Goal: Task Accomplishment & Management: Manage account settings

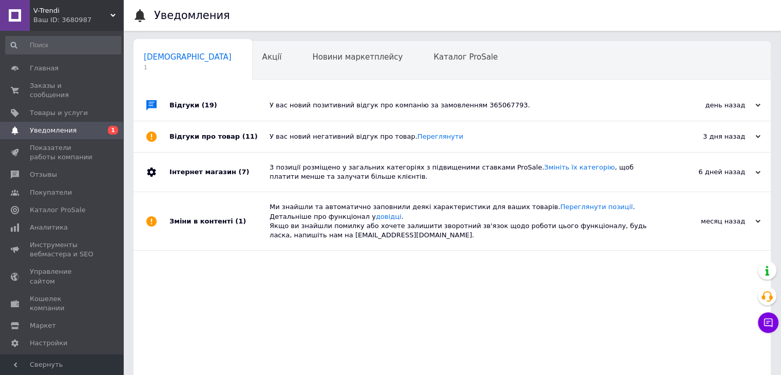
click at [46, 12] on span "V-Trendi" at bounding box center [71, 10] width 77 height 9
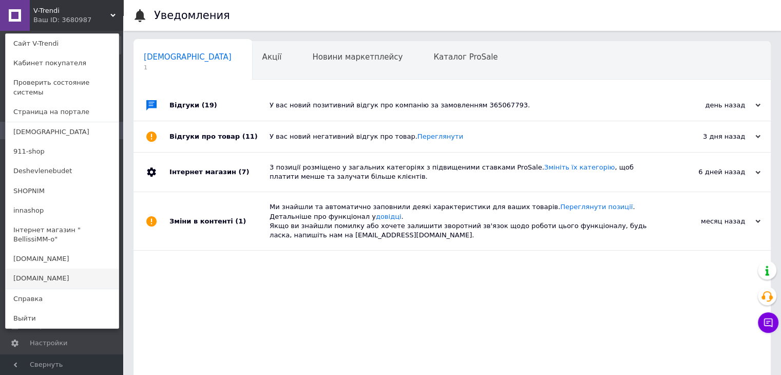
click at [53, 269] on link "[DOMAIN_NAME]" at bounding box center [62, 279] width 113 height 20
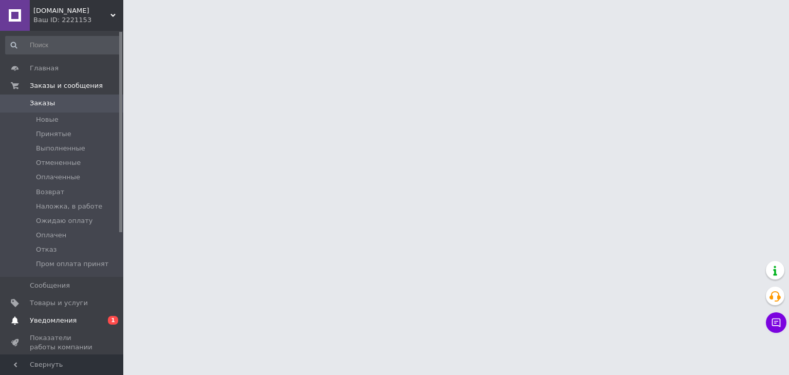
click at [37, 318] on span "Уведомления" at bounding box center [53, 320] width 47 height 9
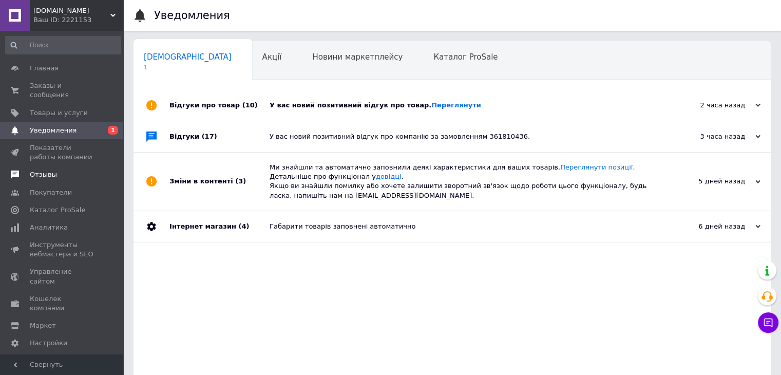
click at [40, 170] on span "Отзывы" at bounding box center [43, 174] width 27 height 9
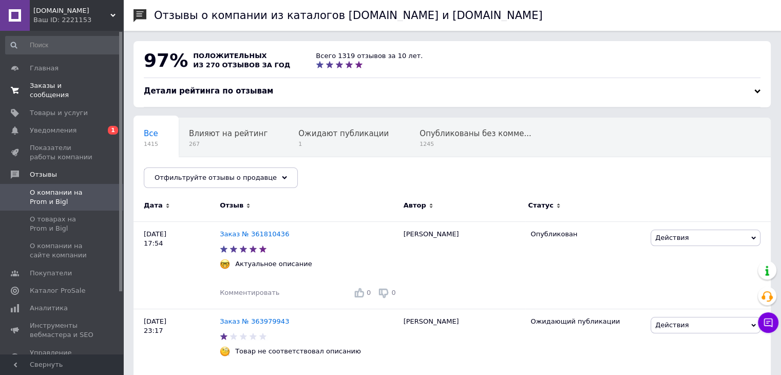
click at [53, 86] on span "Заказы и сообщения" at bounding box center [62, 90] width 65 height 18
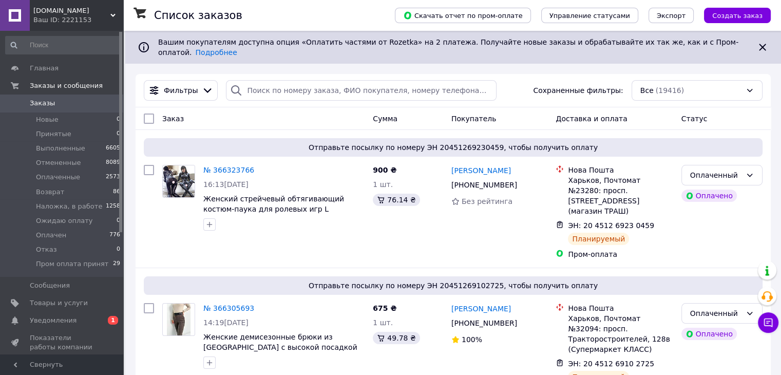
drag, startPoint x: 97, startPoint y: 12, endPoint x: 67, endPoint y: 39, distance: 39.6
click at [97, 12] on span "[DOMAIN_NAME]" at bounding box center [71, 10] width 77 height 9
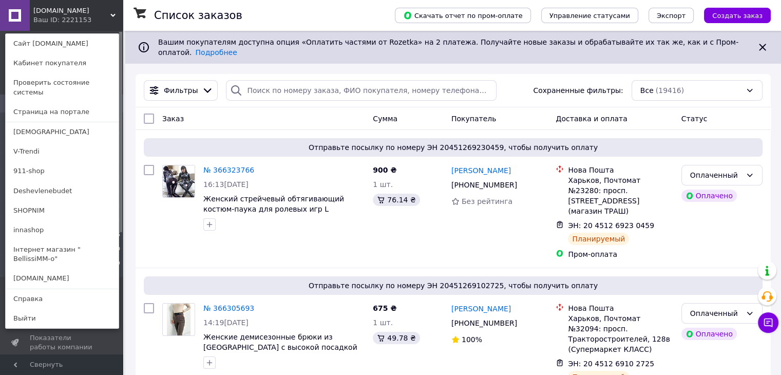
click at [66, 49] on link "Сайт [DOMAIN_NAME]" at bounding box center [62, 44] width 113 height 20
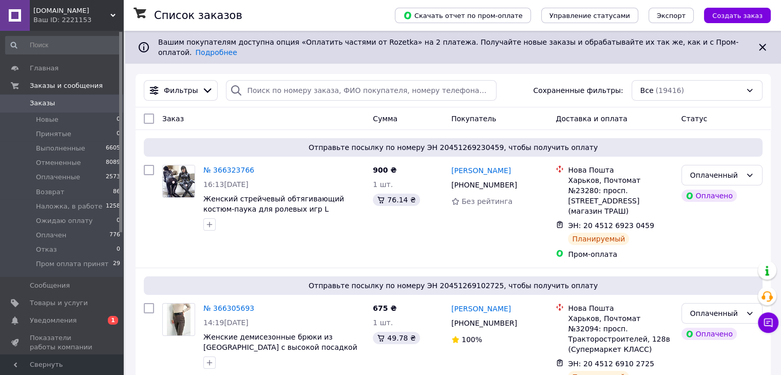
click at [73, 15] on div "Ваш ID: 2221153" at bounding box center [78, 19] width 90 height 9
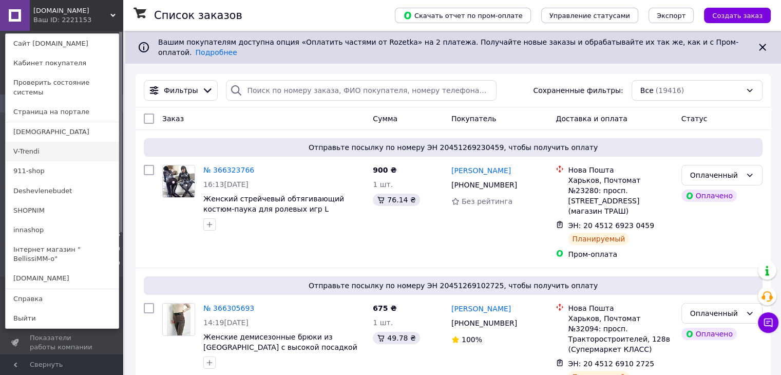
click at [37, 142] on link "V-Trendi" at bounding box center [62, 152] width 113 height 20
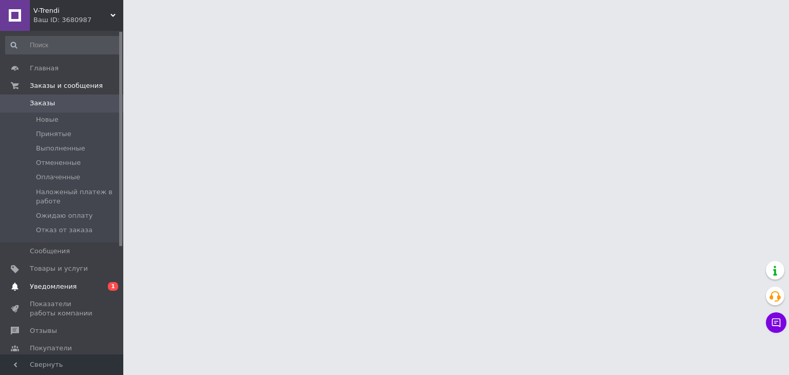
click at [46, 286] on span "Уведомления" at bounding box center [53, 286] width 47 height 9
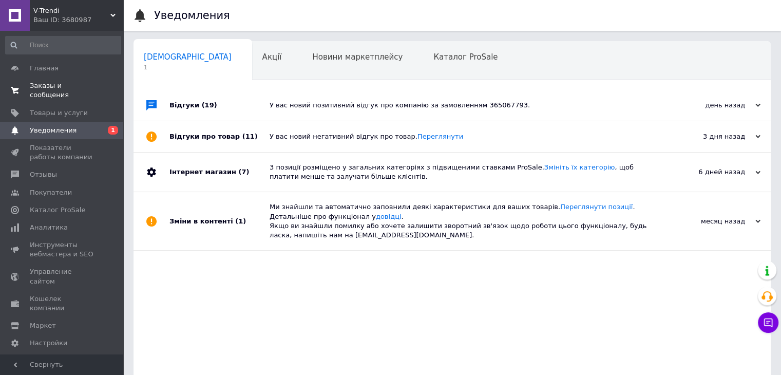
click at [47, 80] on link "Заказы и сообщения 0 0" at bounding box center [63, 90] width 126 height 27
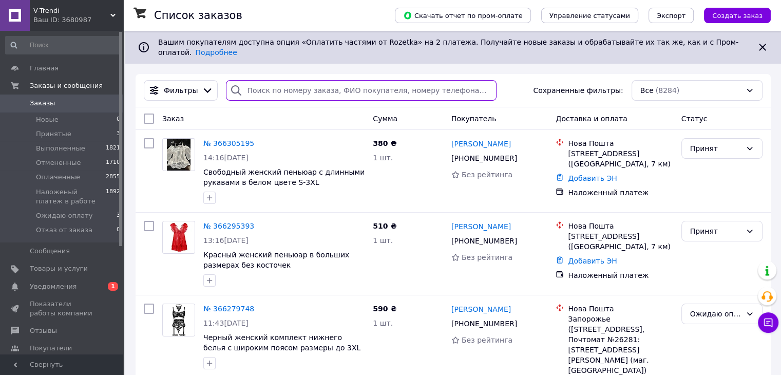
click at [271, 83] on input "search" at bounding box center [361, 90] width 271 height 21
paste input "Миколаєнко Олексій"
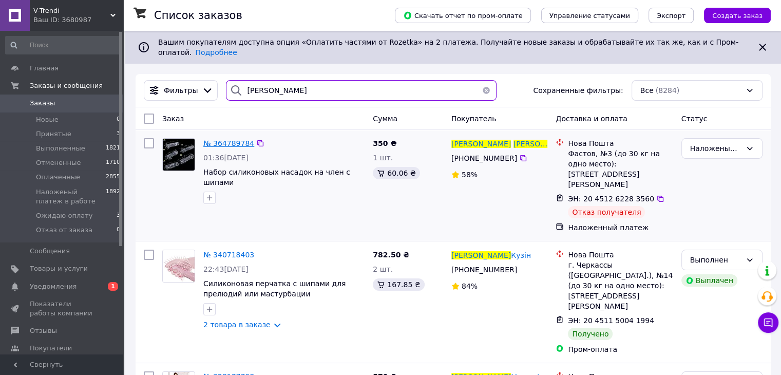
type input "Миколаєнко Олексій"
click at [237, 139] on span "№ 364789784" at bounding box center [228, 143] width 51 height 8
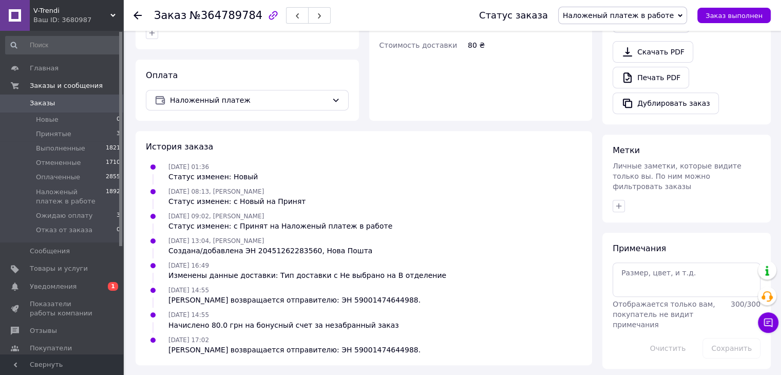
scroll to position [420, 0]
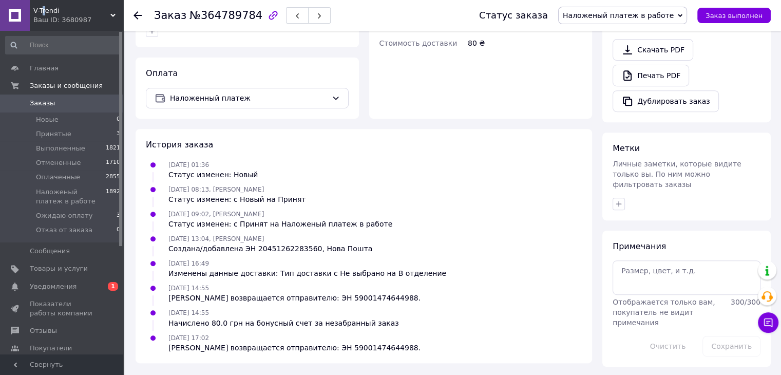
click at [45, 11] on span "V-Trendi" at bounding box center [71, 10] width 77 height 9
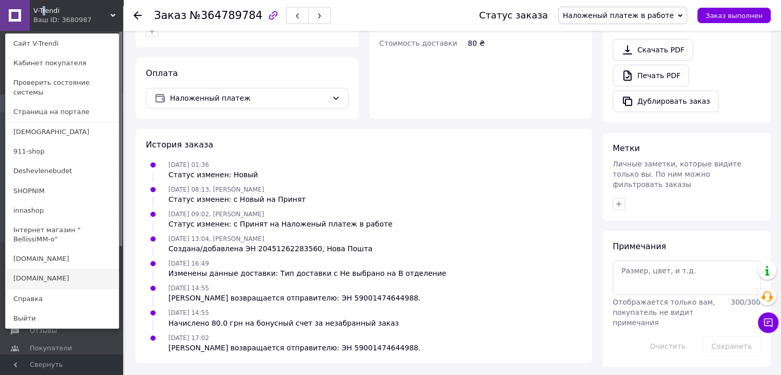
click at [54, 269] on link "[DOMAIN_NAME]" at bounding box center [62, 279] width 113 height 20
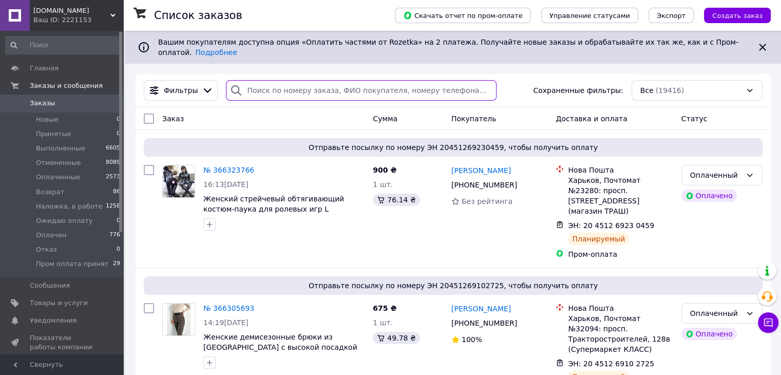
click at [296, 80] on input "search" at bounding box center [361, 90] width 271 height 21
paste input "ФЕРФЕЛУЦА Богдана"
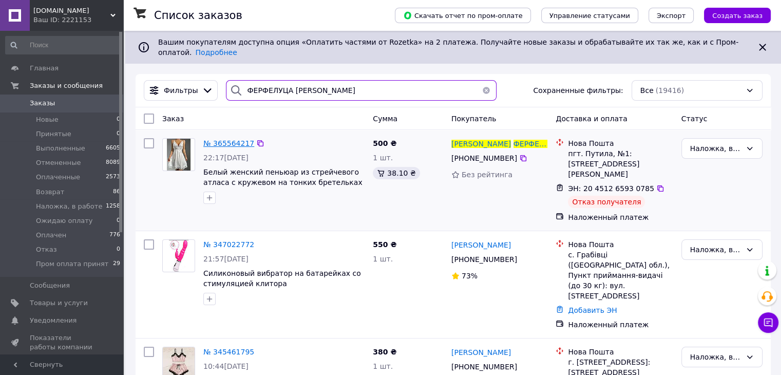
type input "ФЕРФЕЛУЦА Богдана"
click at [229, 139] on span "№ 365564217" at bounding box center [228, 143] width 51 height 8
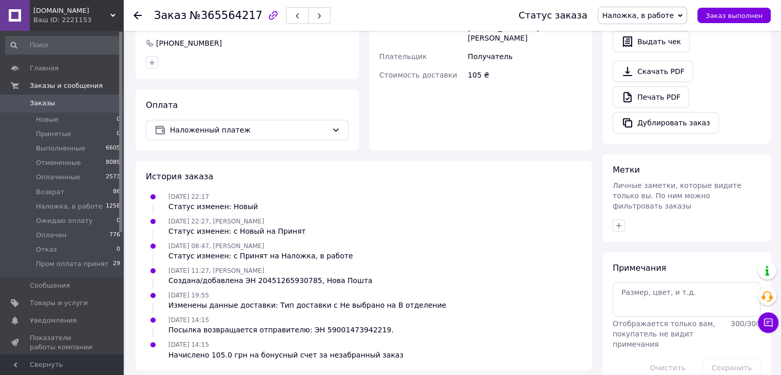
scroll to position [405, 0]
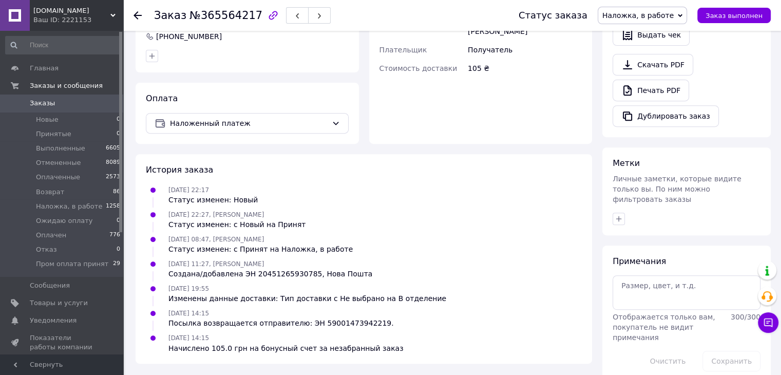
click at [43, 103] on span "Заказы" at bounding box center [42, 103] width 25 height 9
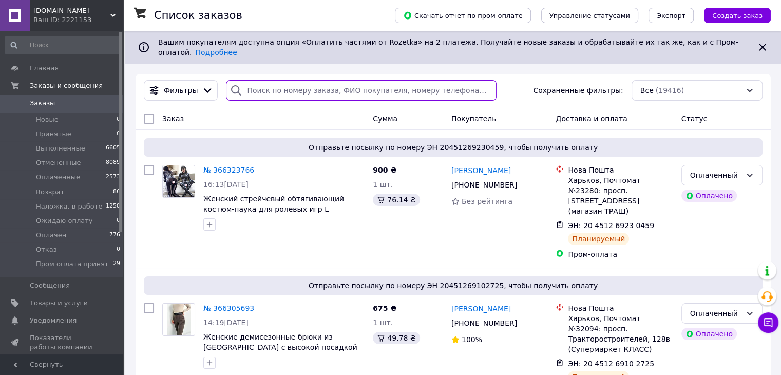
click at [282, 83] on input "search" at bounding box center [361, 90] width 271 height 21
paste input "Лоза Ксенія"
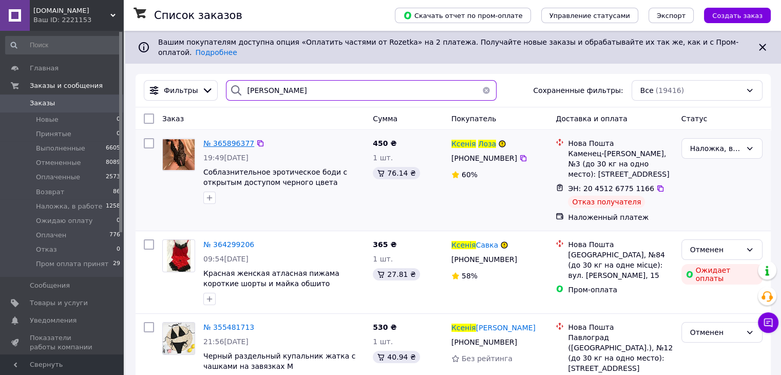
type input "Лоза Ксенія"
click at [229, 139] on span "№ 365896377" at bounding box center [228, 143] width 51 height 8
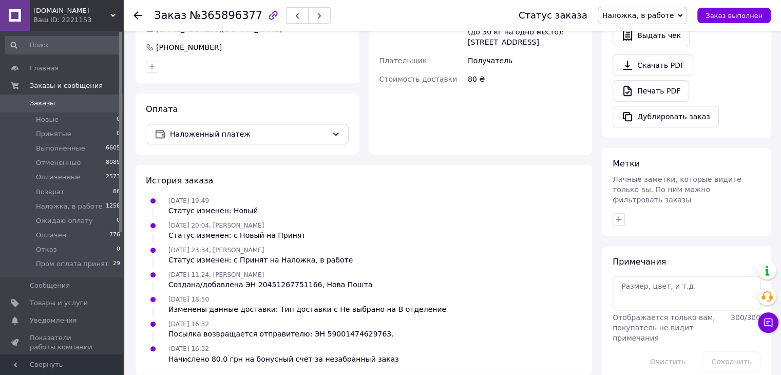
scroll to position [405, 0]
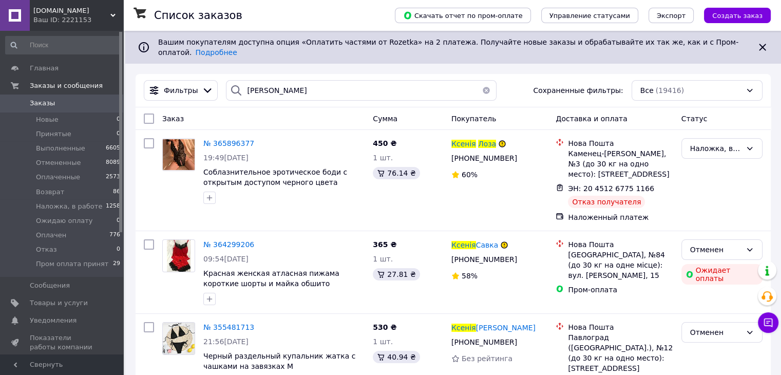
drag, startPoint x: 66, startPoint y: 14, endPoint x: 72, endPoint y: 110, distance: 96.8
click at [67, 17] on div "Booms.com.ua Ваш ID: 2221153" at bounding box center [76, 15] width 93 height 31
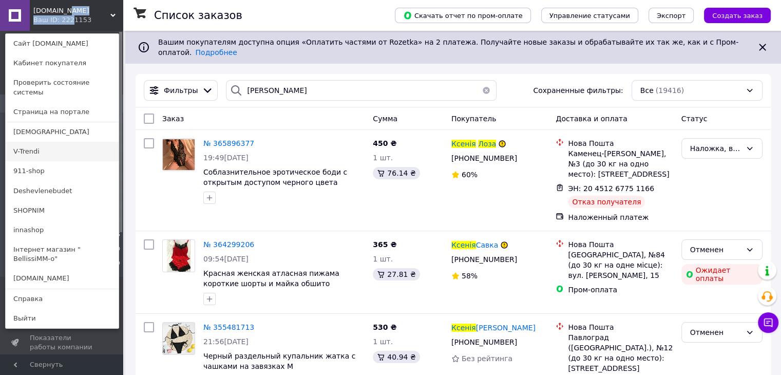
click at [43, 142] on link "V-Trendi" at bounding box center [62, 152] width 113 height 20
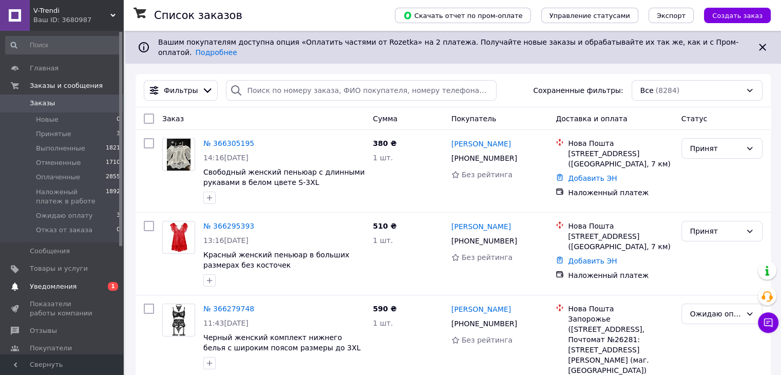
click at [64, 286] on span "Уведомления" at bounding box center [53, 286] width 47 height 9
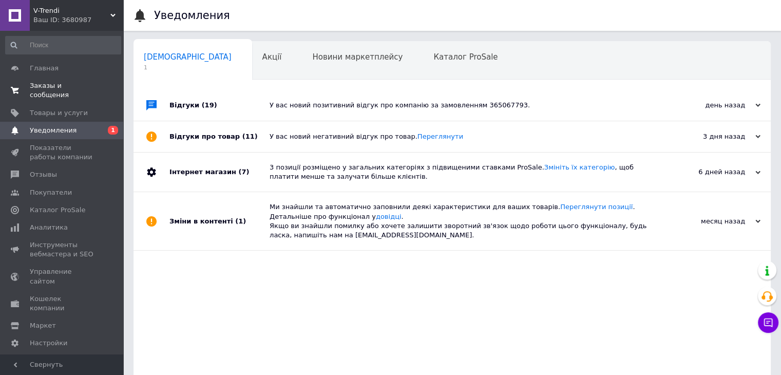
click at [63, 86] on span "Заказы и сообщения" at bounding box center [62, 90] width 65 height 18
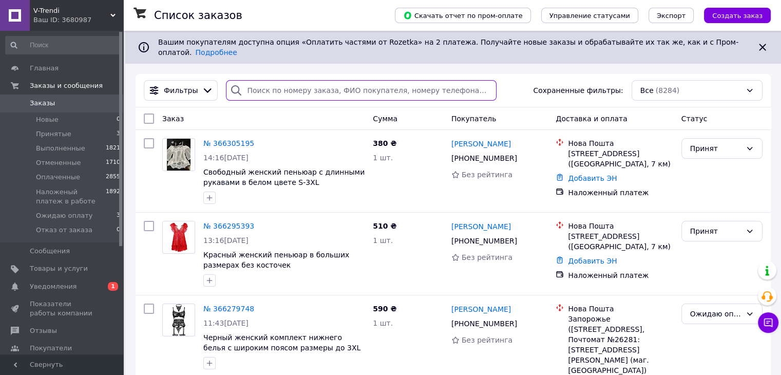
click at [283, 84] on input "search" at bounding box center [361, 90] width 271 height 21
paste input "Сторожук Александр"
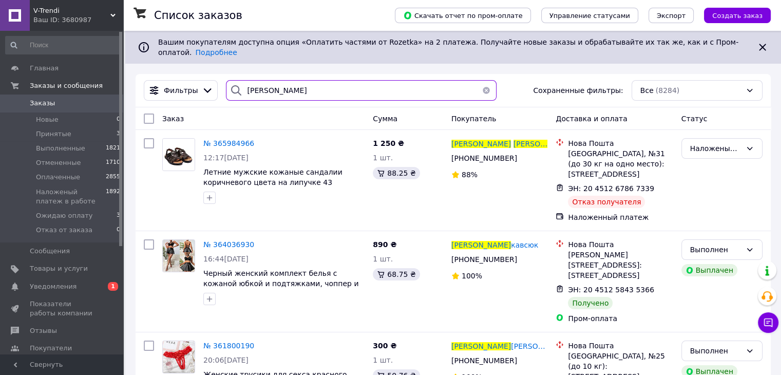
type input "Сторожук Александр"
click at [224, 139] on span "№ 365984966" at bounding box center [228, 143] width 51 height 8
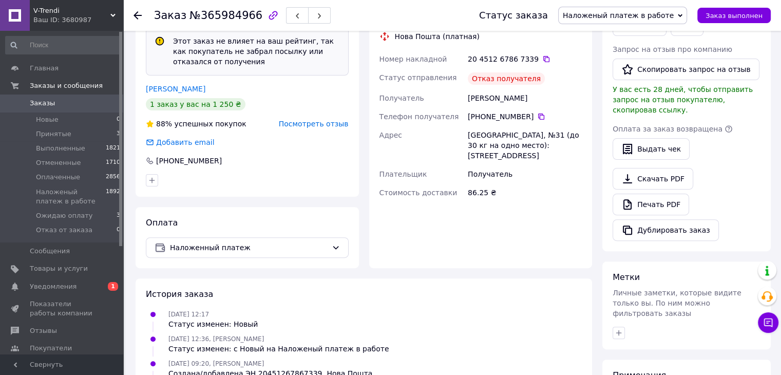
scroll to position [405, 0]
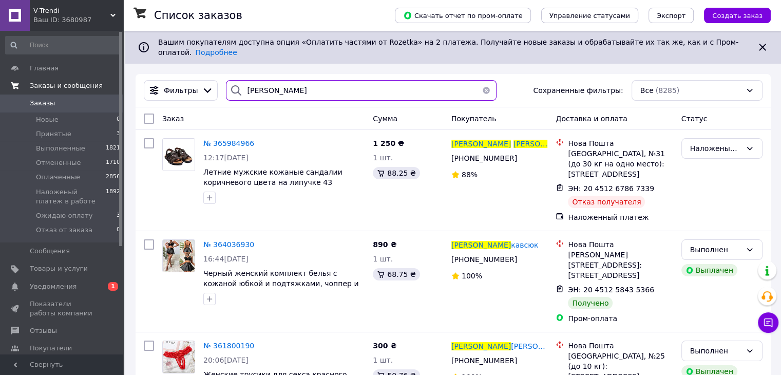
drag, startPoint x: 275, startPoint y: 81, endPoint x: 35, endPoint y: 81, distance: 239.8
paste input "авленко Інна"
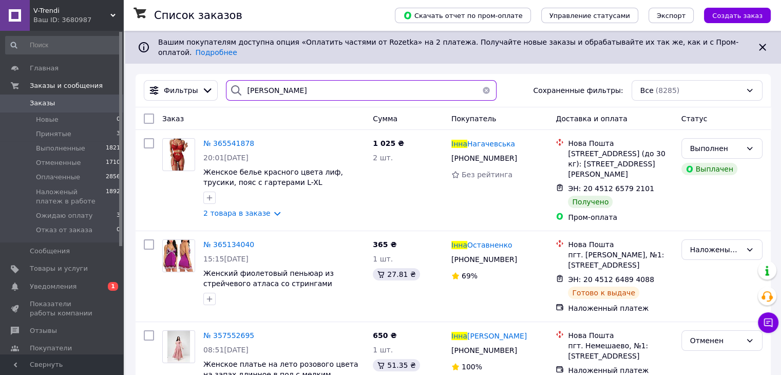
type input "Павленко Інна"
click at [50, 14] on span "V-Trendi" at bounding box center [71, 10] width 77 height 9
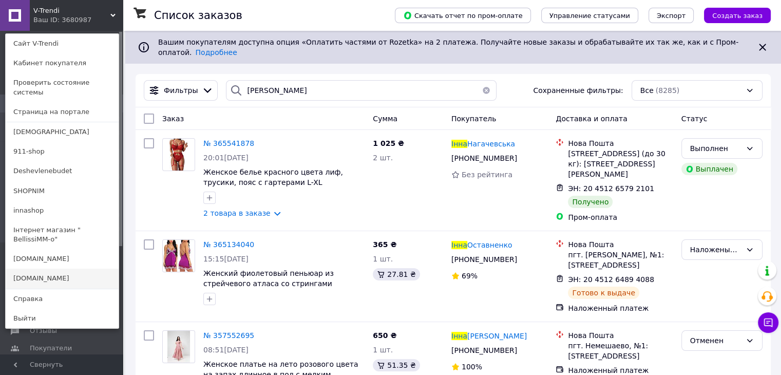
click at [45, 269] on link "[DOMAIN_NAME]" at bounding box center [62, 279] width 113 height 20
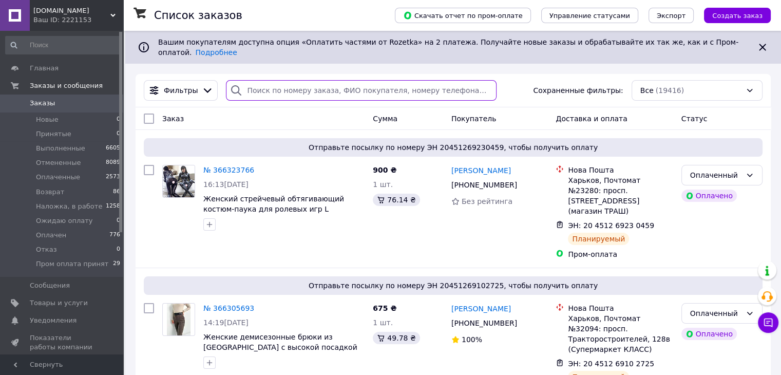
click at [285, 82] on input "search" at bounding box center [361, 90] width 271 height 21
paste input "[PERSON_NAME]"
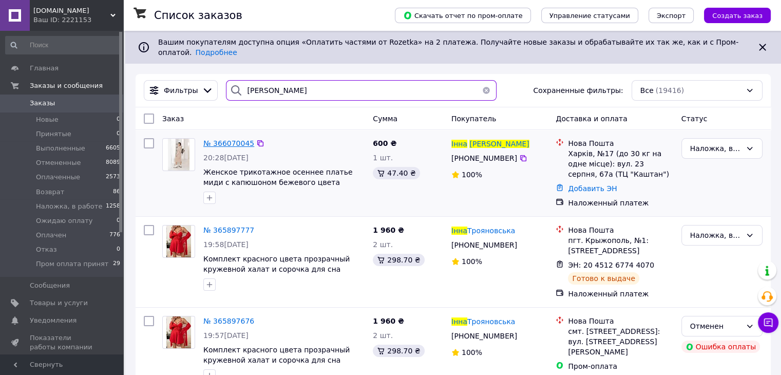
type input "[PERSON_NAME]"
click at [237, 139] on span "№ 366070045" at bounding box center [228, 143] width 51 height 8
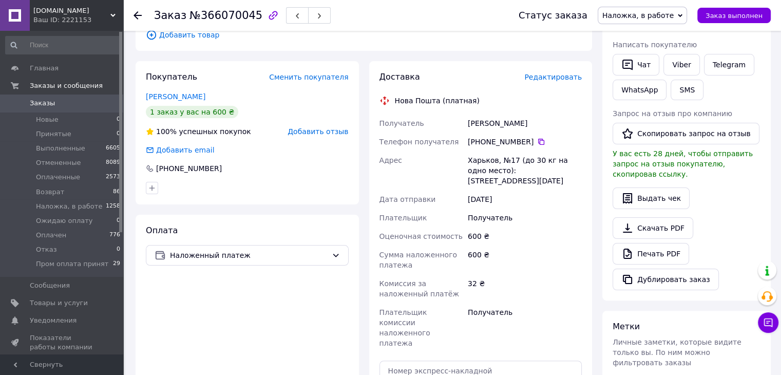
scroll to position [359, 0]
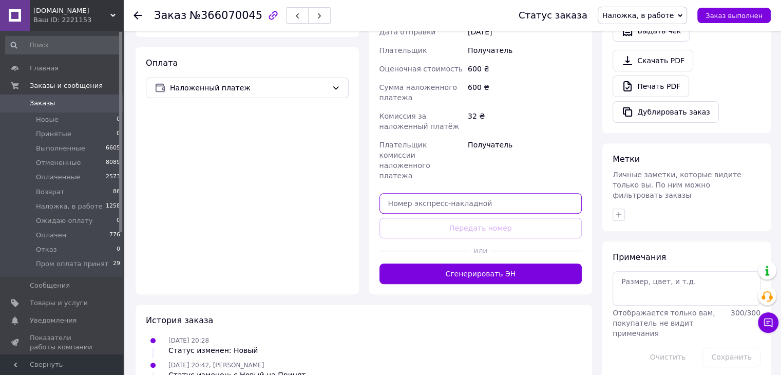
click at [409, 193] on input "text" at bounding box center [480, 203] width 203 height 21
paste input "20451268584680"
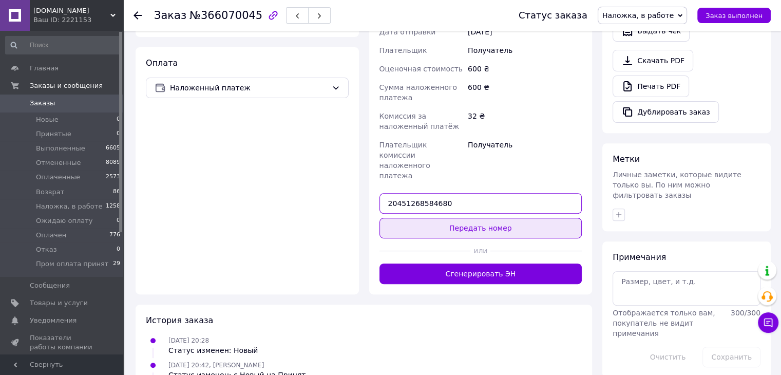
type input "20451268584680"
click at [424, 218] on button "Передать номер" at bounding box center [480, 228] width 203 height 21
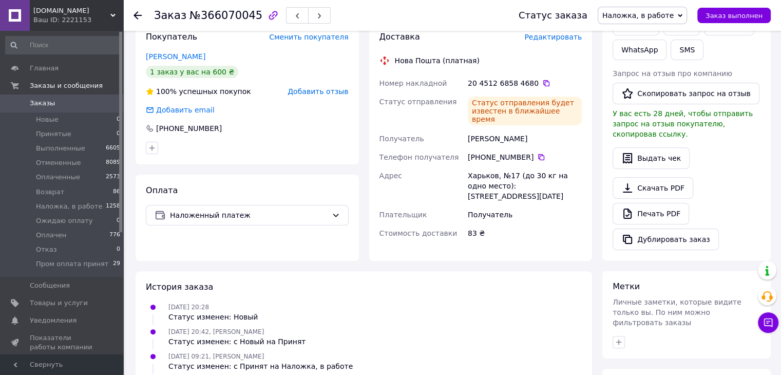
scroll to position [93, 0]
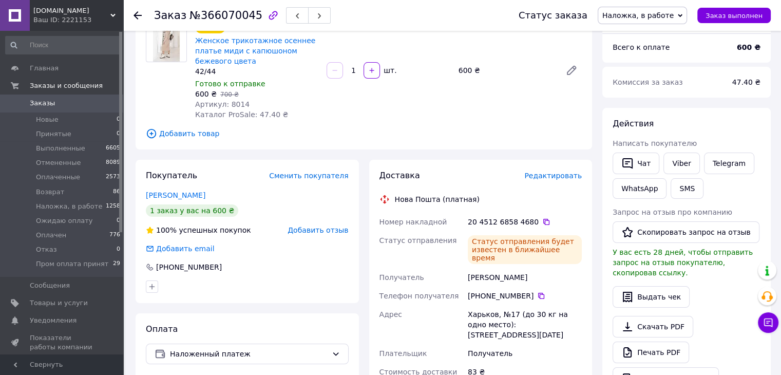
click at [39, 102] on span "Заказы" at bounding box center [42, 103] width 25 height 9
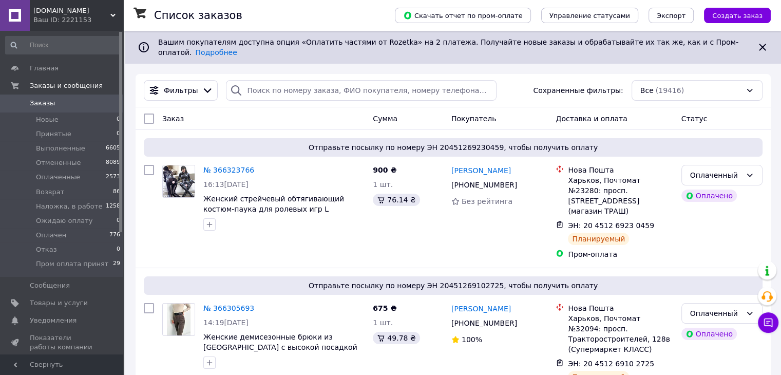
click at [41, 102] on span "Заказы" at bounding box center [42, 103] width 25 height 9
click at [268, 83] on input "search" at bounding box center [361, 90] width 271 height 21
paste input "Клепач Ірина"
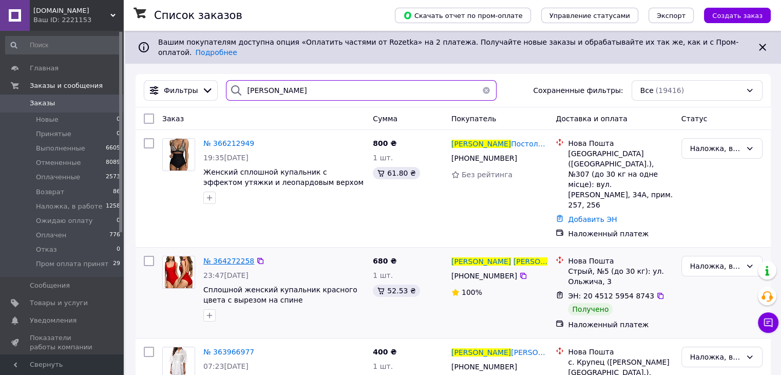
type input "Клепач Ірина"
click at [237, 257] on span "№ 364272258" at bounding box center [228, 261] width 51 height 8
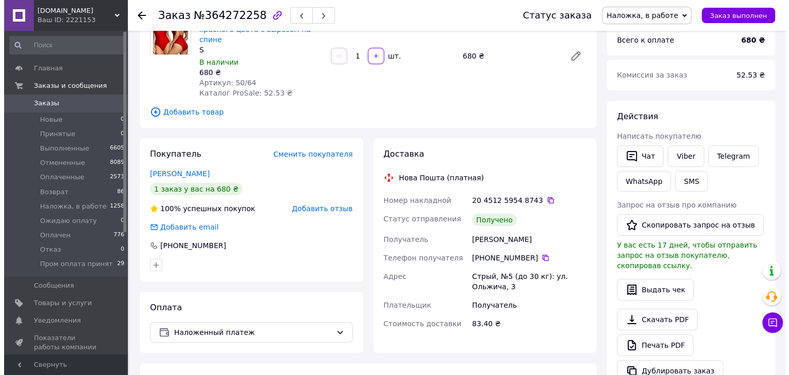
scroll to position [103, 0]
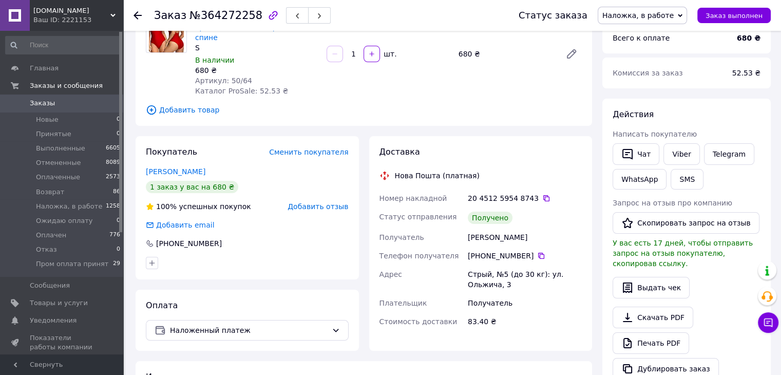
click at [331, 202] on span "Добавить отзыв" at bounding box center [318, 206] width 61 height 8
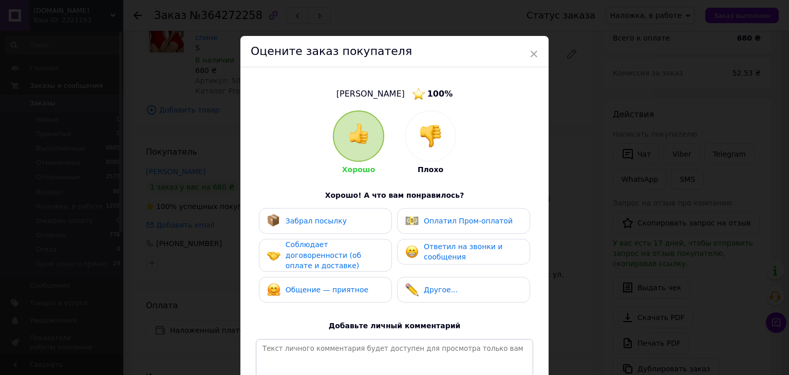
drag, startPoint x: 437, startPoint y: 148, endPoint x: 428, endPoint y: 153, distance: 9.4
click at [436, 148] on div at bounding box center [430, 136] width 50 height 50
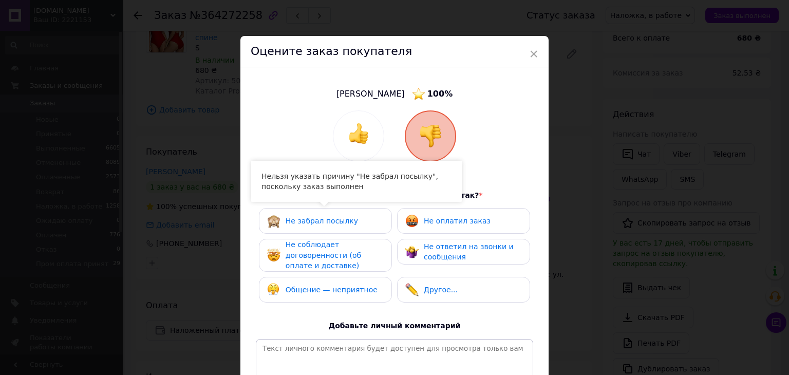
click at [329, 223] on span "Не забрал посылку" at bounding box center [322, 221] width 72 height 8
click at [313, 252] on span "Не соблюдает договоренности (об оплате и доставке)" at bounding box center [323, 254] width 75 height 29
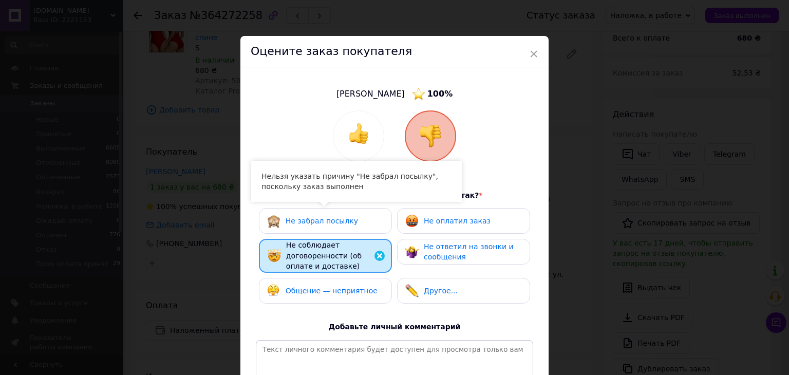
click at [318, 287] on span "Общение — неприятное" at bounding box center [332, 291] width 92 height 8
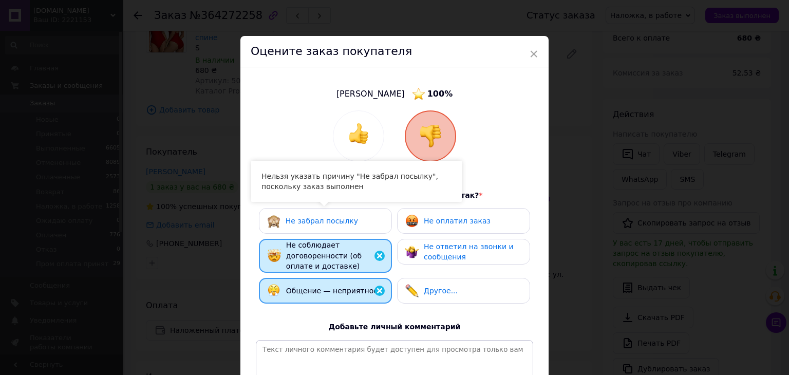
drag, startPoint x: 464, startPoint y: 214, endPoint x: 464, endPoint y: 219, distance: 5.2
click at [464, 214] on div "Не оплатил заказ" at bounding box center [447, 220] width 85 height 13
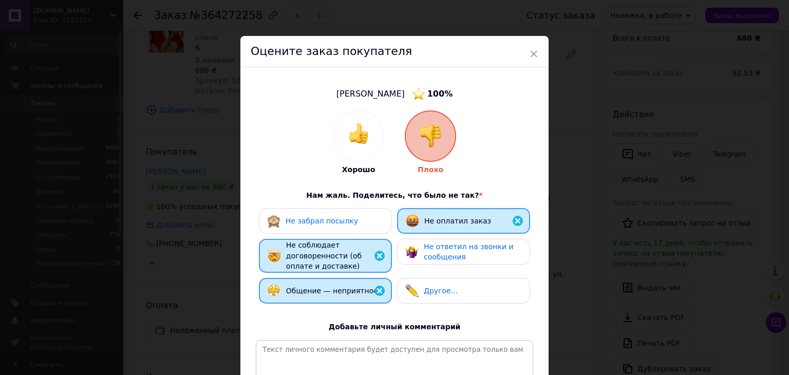
click at [463, 245] on span "Не ответил на звонки и сообщения" at bounding box center [469, 251] width 90 height 19
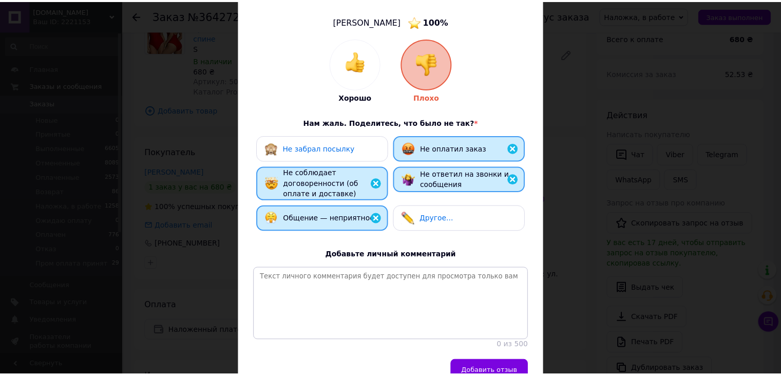
scroll to position [135, 0]
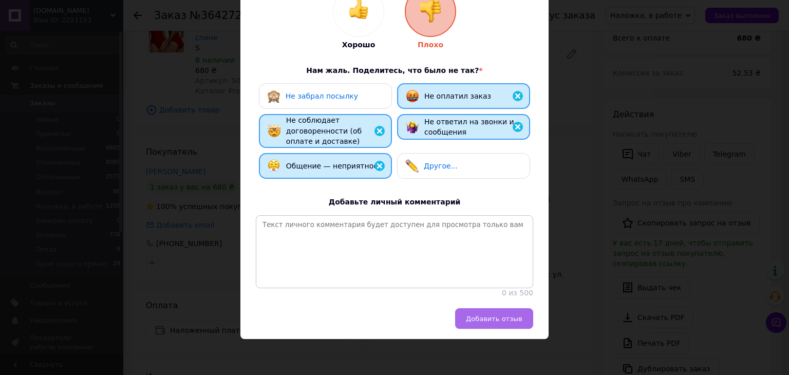
click at [505, 319] on span "Добавить отзыв" at bounding box center [494, 319] width 56 height 8
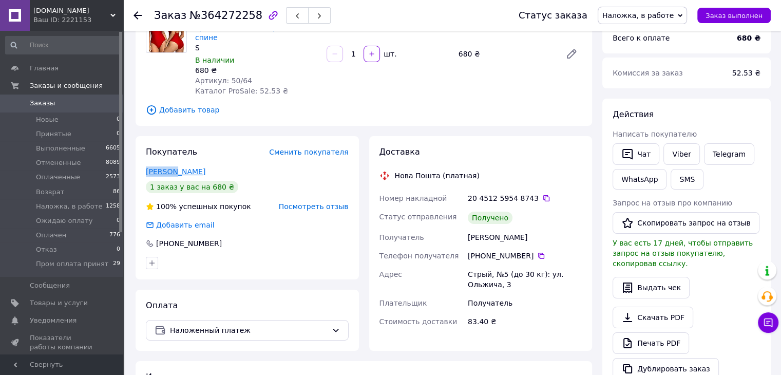
drag, startPoint x: 144, startPoint y: 158, endPoint x: 170, endPoint y: 159, distance: 26.2
click at [170, 159] on div "Покупатель Сменить покупателя Клепач Ірина 1 заказ у вас на 680 ₴ 100% успешных…" at bounding box center [247, 207] width 223 height 143
copy link "Клепач"
click at [53, 9] on span "[DOMAIN_NAME]" at bounding box center [71, 10] width 77 height 9
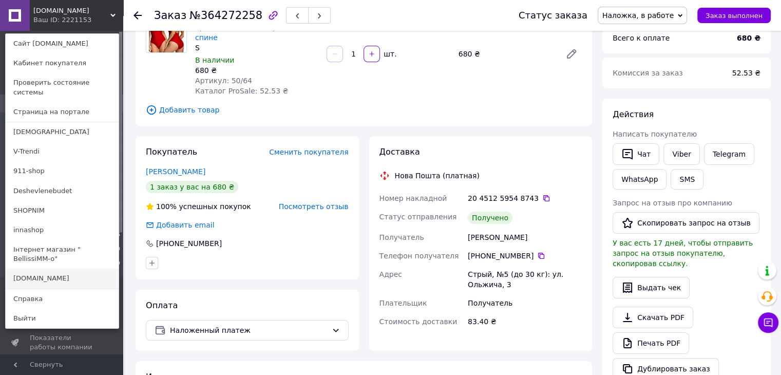
click at [38, 269] on link "[DOMAIN_NAME]" at bounding box center [62, 279] width 113 height 20
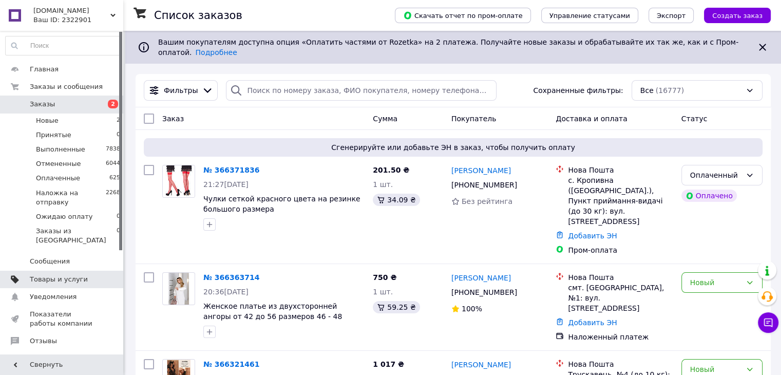
click at [58, 275] on span "Товары и услуги" at bounding box center [59, 279] width 58 height 9
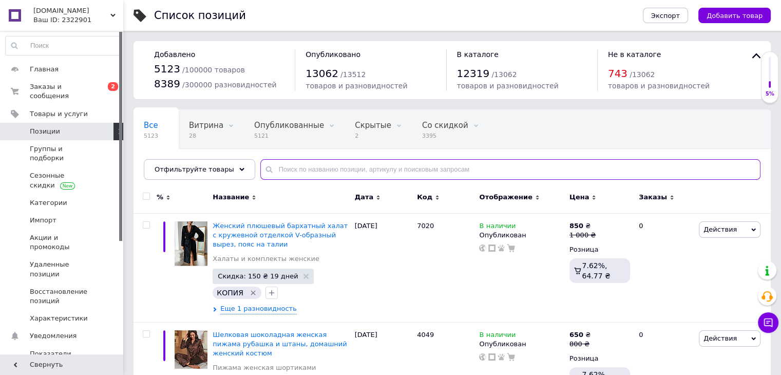
click at [279, 172] on input "text" at bounding box center [510, 169] width 500 height 21
paste input "[PERSON_NAME]"
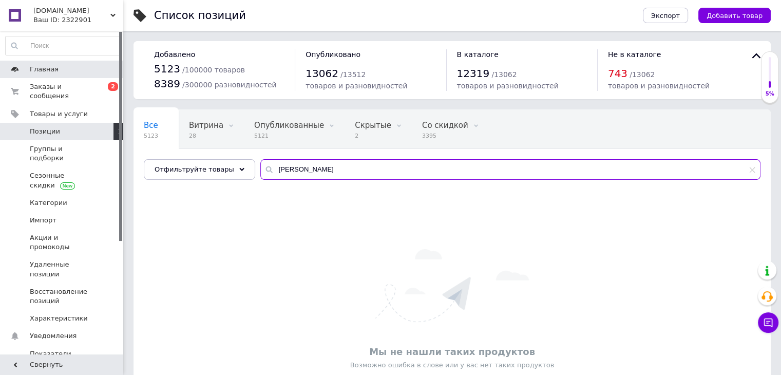
type input "[PERSON_NAME]"
click at [60, 68] on span "Главная" at bounding box center [62, 69] width 65 height 9
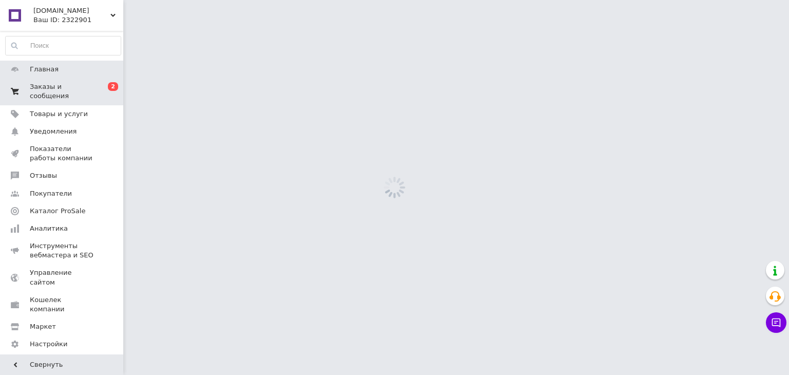
click at [63, 83] on span "Заказы и сообщения" at bounding box center [62, 91] width 65 height 18
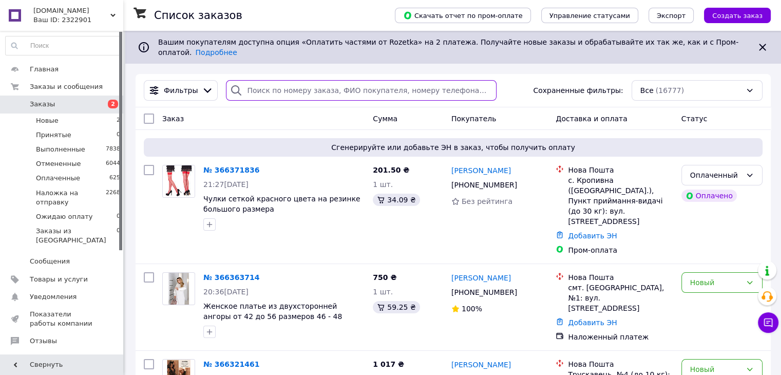
click at [282, 83] on input "search" at bounding box center [361, 90] width 271 height 21
paste input "[PERSON_NAME]"
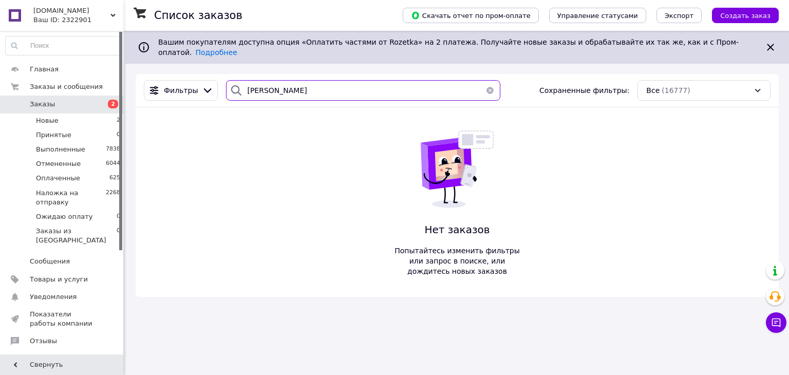
type input "[PERSON_NAME]"
drag, startPoint x: 51, startPoint y: 13, endPoint x: 51, endPoint y: 25, distance: 12.3
click at [51, 13] on span "[DOMAIN_NAME]" at bounding box center [71, 10] width 77 height 9
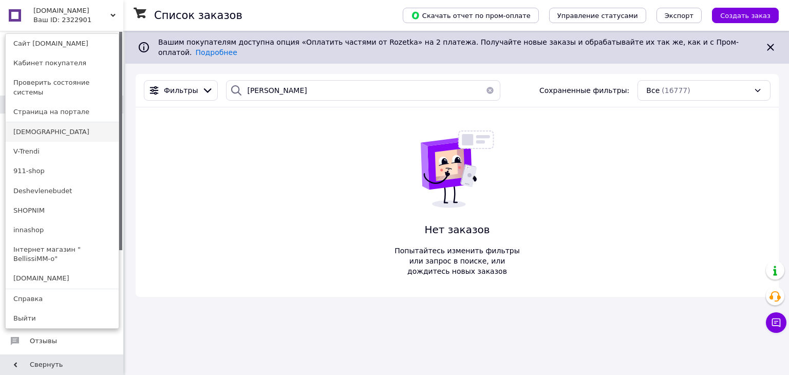
click at [50, 122] on link "[DEMOGRAPHIC_DATA]" at bounding box center [62, 132] width 113 height 20
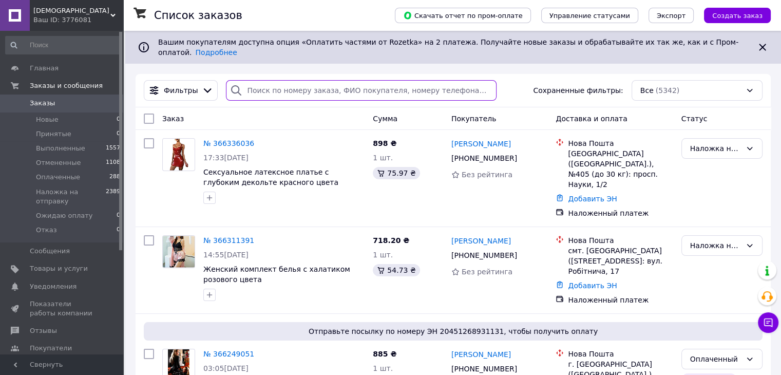
click at [283, 86] on input "search" at bounding box center [361, 90] width 271 height 21
paste input "[PERSON_NAME]"
type input "[PERSON_NAME]"
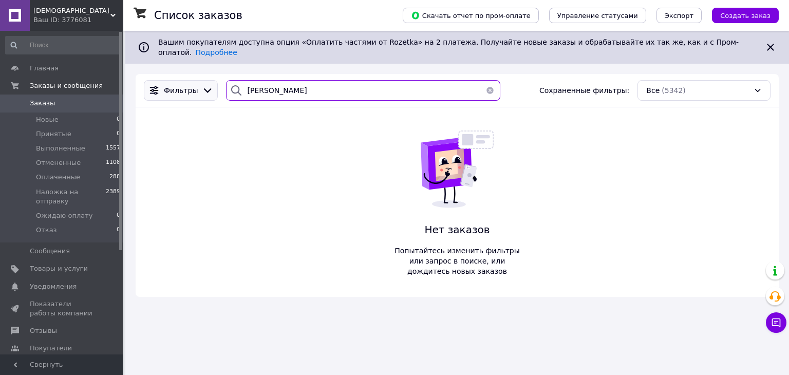
drag, startPoint x: 283, startPoint y: 86, endPoint x: 198, endPoint y: 78, distance: 85.1
click at [198, 80] on div "Фильтры Клепач Сохраненные фильтры: Все (5342)" at bounding box center [457, 90] width 635 height 21
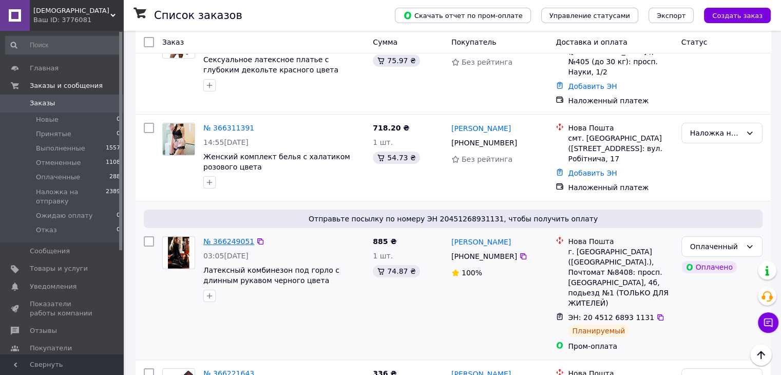
scroll to position [51, 0]
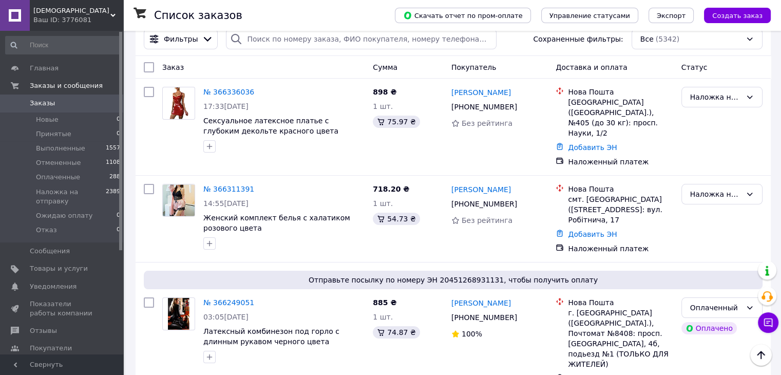
click at [60, 8] on span "[DEMOGRAPHIC_DATA]" at bounding box center [71, 10] width 77 height 9
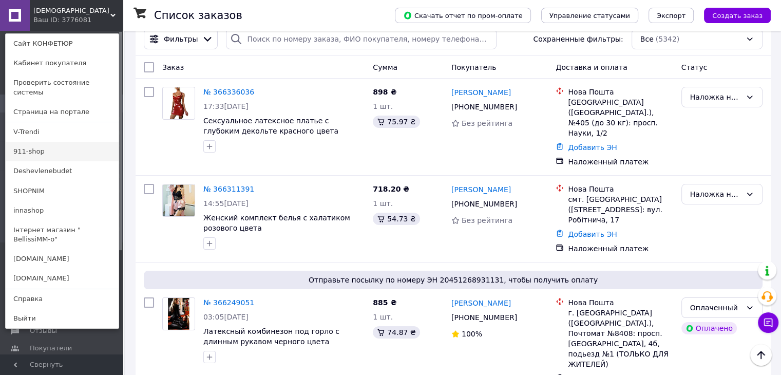
click at [35, 142] on link "911-shop" at bounding box center [62, 152] width 113 height 20
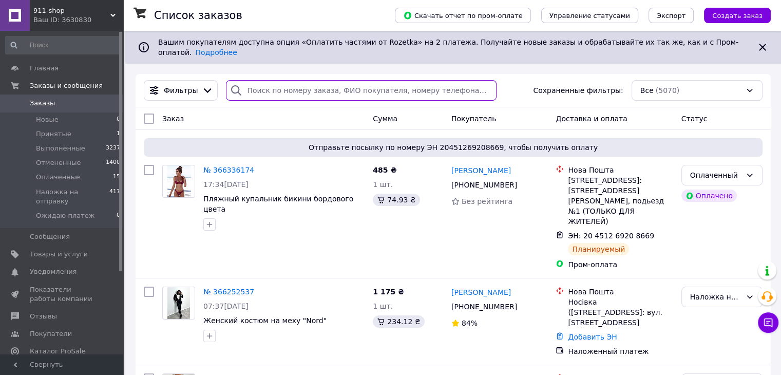
click at [265, 80] on input "search" at bounding box center [361, 90] width 271 height 21
paste input "[PERSON_NAME]"
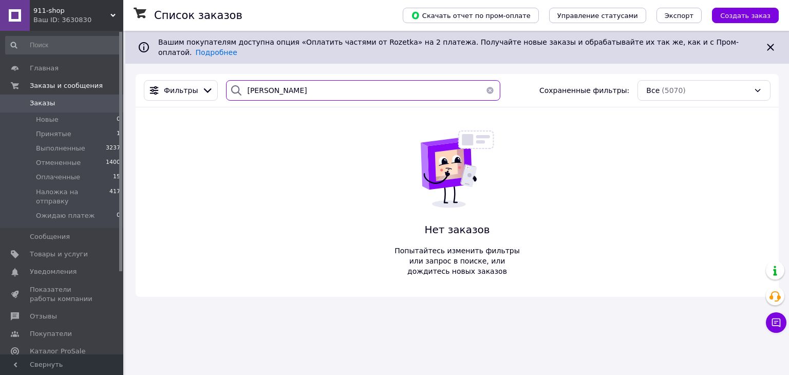
type input "[PERSON_NAME]"
click at [48, 10] on span "911-shop" at bounding box center [71, 10] width 77 height 9
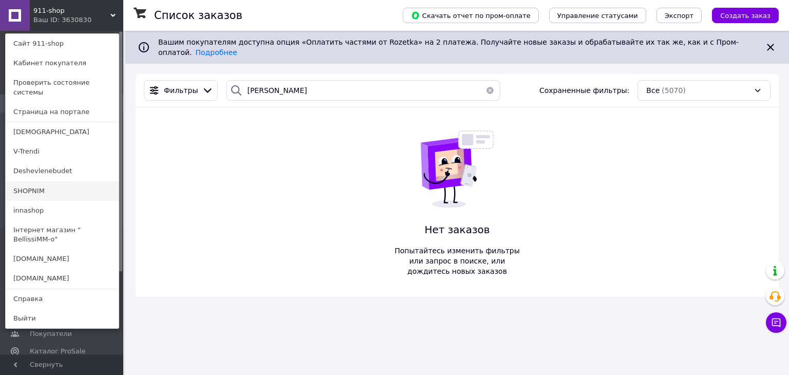
click at [37, 181] on link "SHOPNIM" at bounding box center [62, 191] width 113 height 20
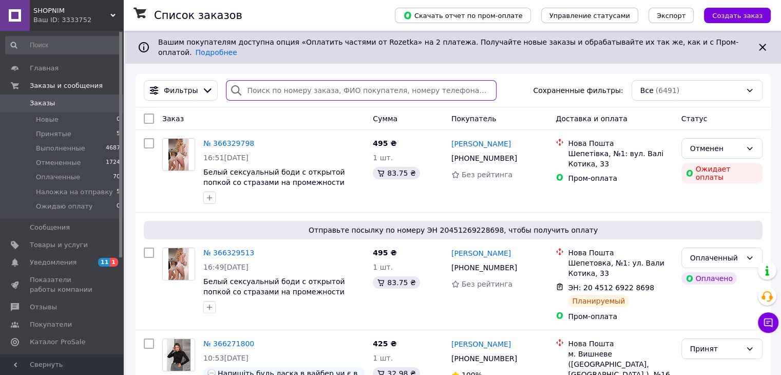
click at [265, 84] on input "search" at bounding box center [361, 90] width 271 height 21
paste input "[PERSON_NAME]"
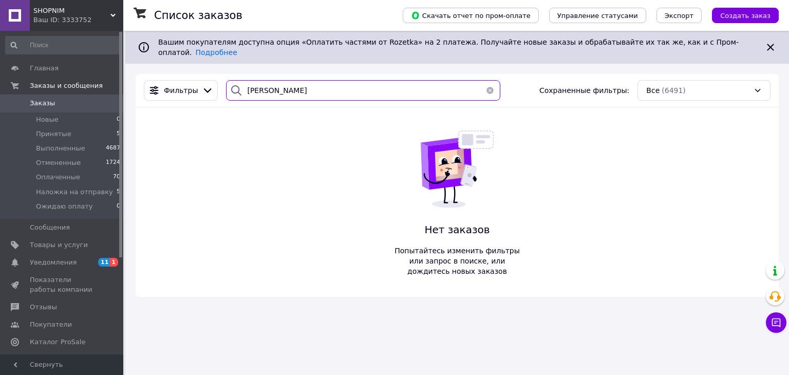
type input "[PERSON_NAME]"
click at [47, 9] on span "SHOPNIM" at bounding box center [71, 10] width 77 height 9
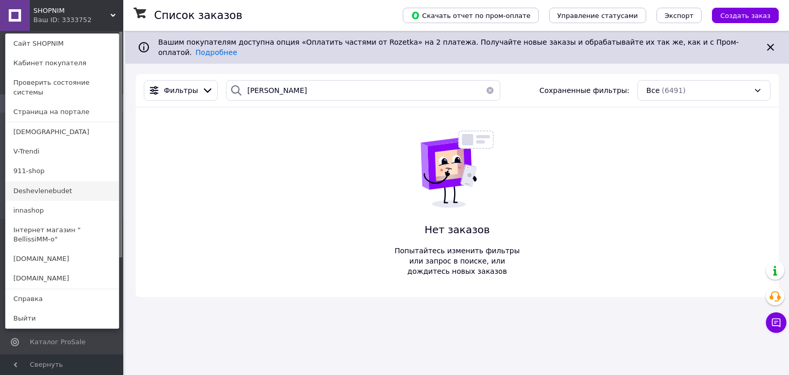
click at [47, 184] on link "Deshevlenebudet" at bounding box center [62, 191] width 113 height 20
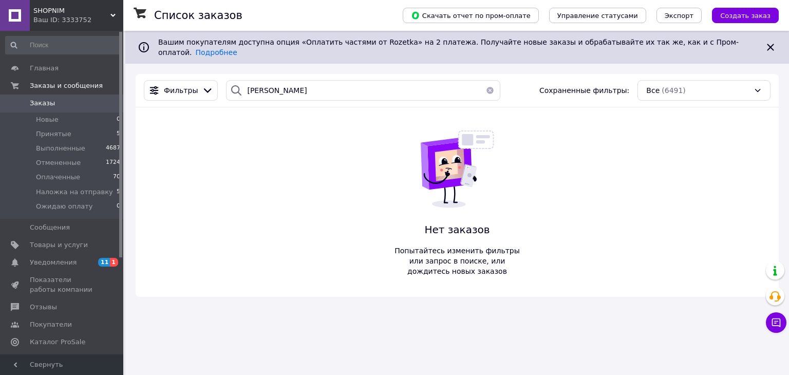
click at [49, 13] on span "SHOPNIM" at bounding box center [71, 10] width 77 height 9
drag, startPoint x: 49, startPoint y: 13, endPoint x: 50, endPoint y: 22, distance: 8.9
click at [49, 13] on span "SHOPNIM" at bounding box center [71, 10] width 77 height 9
click at [58, 19] on div "Ваш ID: 3333752" at bounding box center [78, 19] width 90 height 9
drag, startPoint x: 58, startPoint y: 19, endPoint x: 58, endPoint y: 29, distance: 9.8
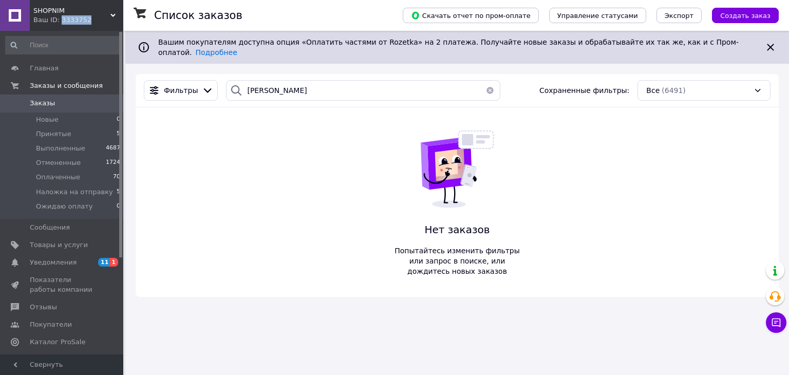
click at [58, 19] on div "Ваш ID: 3333752" at bounding box center [78, 19] width 90 height 9
click at [51, 6] on span "SHOPNIM" at bounding box center [71, 10] width 77 height 9
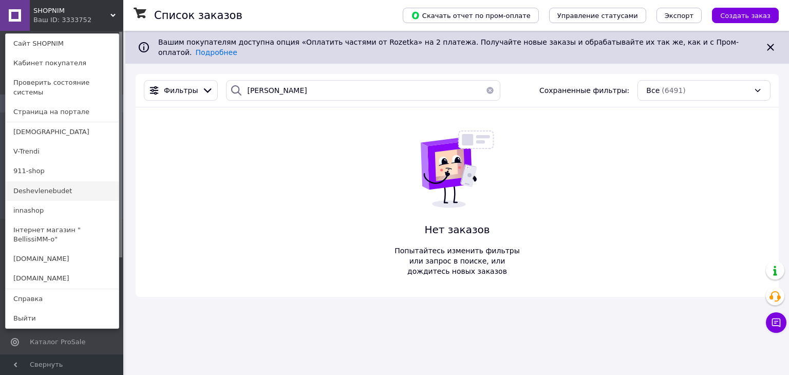
click at [45, 181] on link "Deshevlenebudet" at bounding box center [62, 191] width 113 height 20
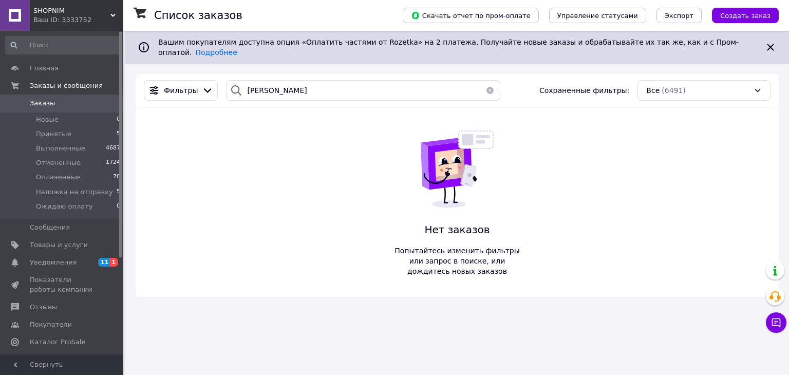
click at [56, 10] on span "SHOPNIM" at bounding box center [71, 10] width 77 height 9
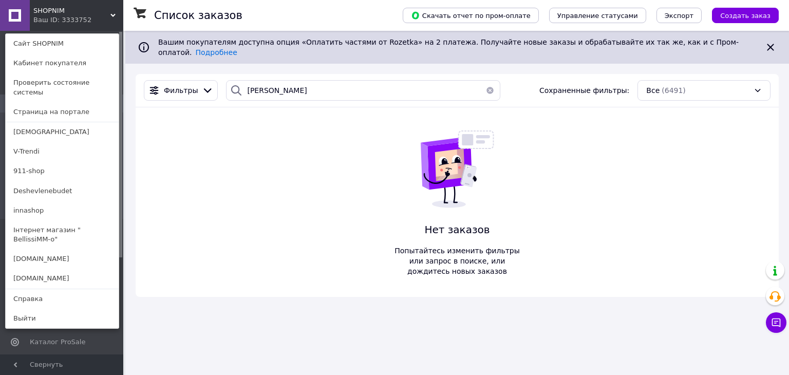
click at [56, 221] on link "Інтернет магазин " BellissiMM-o"" at bounding box center [62, 234] width 113 height 29
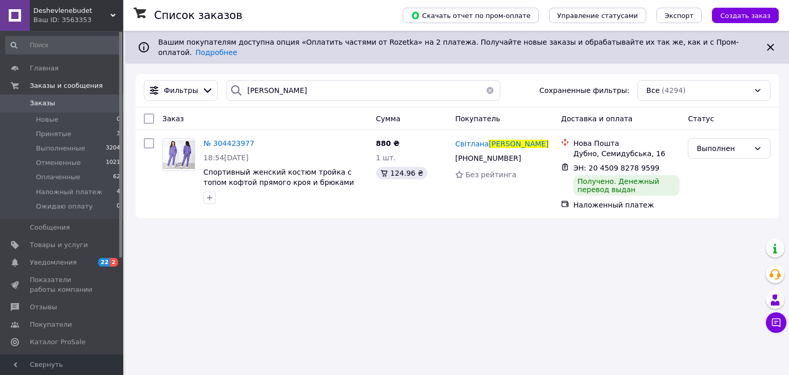
click at [65, 14] on span "Deshevlenebudet" at bounding box center [71, 10] width 77 height 9
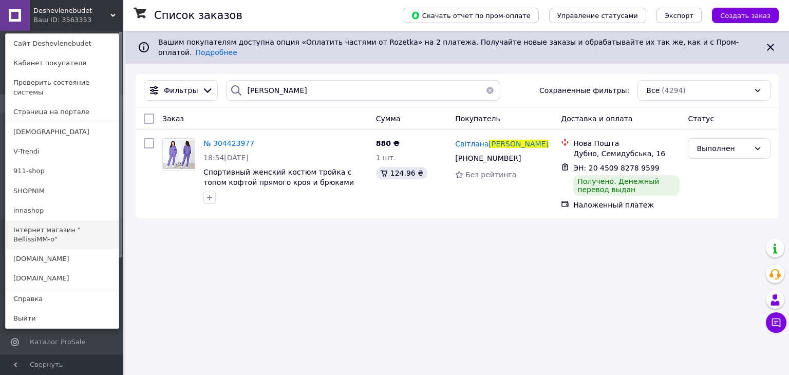
click at [77, 220] on link "Інтернет магазин " BellissiMM-o"" at bounding box center [62, 234] width 113 height 29
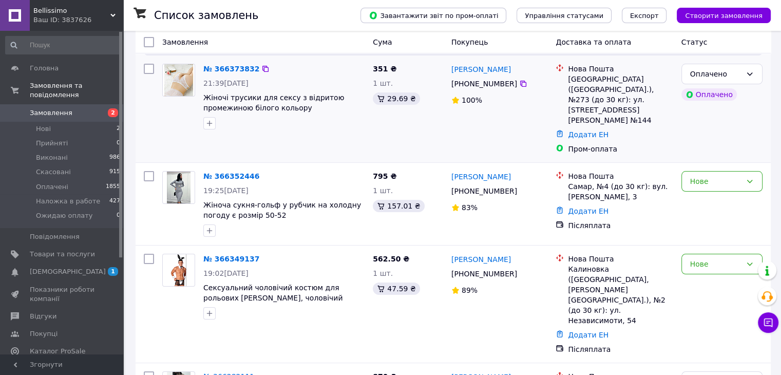
scroll to position [154, 0]
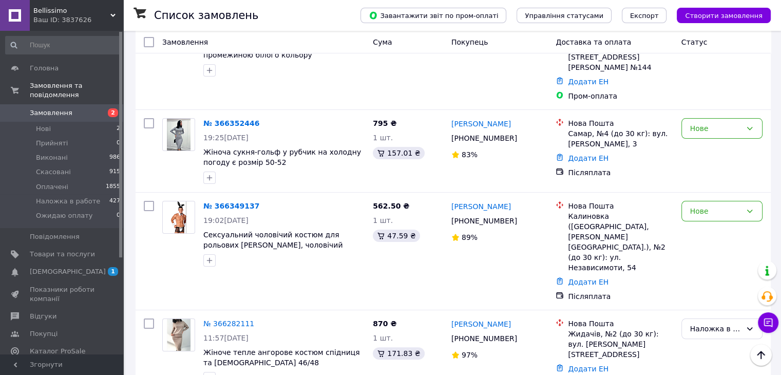
click at [50, 2] on div "Bellissimo Ваш ID: 3837626" at bounding box center [76, 15] width 93 height 31
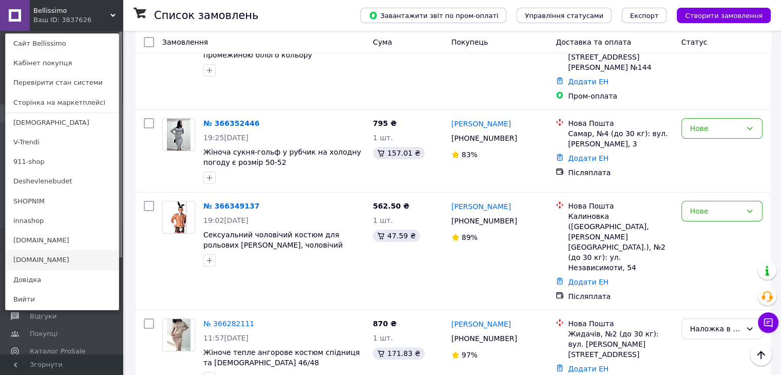
click at [44, 262] on link "[DOMAIN_NAME]" at bounding box center [62, 260] width 113 height 20
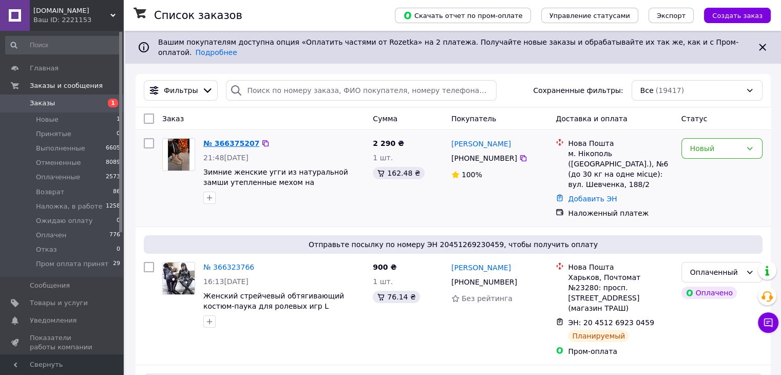
click at [234, 139] on link "№ 366375207" at bounding box center [231, 143] width 56 height 8
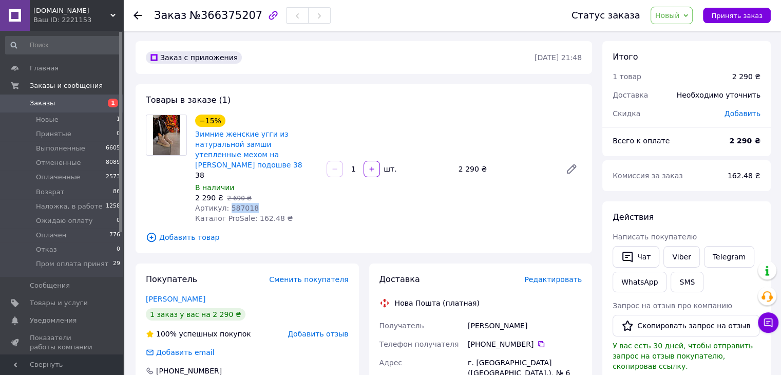
drag, startPoint x: 224, startPoint y: 195, endPoint x: 267, endPoint y: 196, distance: 42.6
click at [267, 203] on div "Артикул: 587018" at bounding box center [256, 208] width 123 height 10
copy span "587018"
click at [238, 137] on link "Зимние женские угги из натуральной замши утепленные мехом на толстой подошве 38" at bounding box center [248, 149] width 107 height 39
click at [676, 17] on span "Новый" at bounding box center [667, 15] width 25 height 8
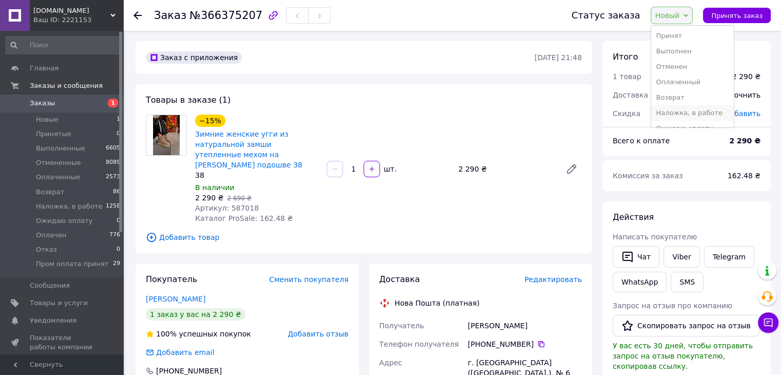
click at [692, 114] on li "Наложка, в работе" at bounding box center [692, 112] width 83 height 15
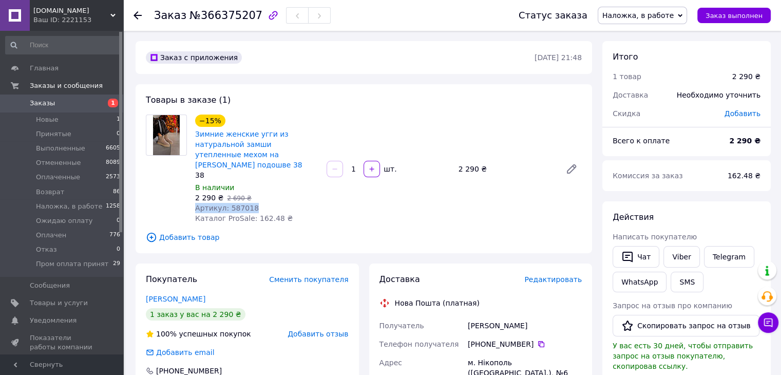
drag, startPoint x: 195, startPoint y: 197, endPoint x: 285, endPoint y: 127, distance: 113.5
click at [263, 200] on div "−15% Зимние женские угги из натуральной замши утепленные мехом на толстой подош…" at bounding box center [256, 168] width 131 height 113
copy span "Артикул: 587018"
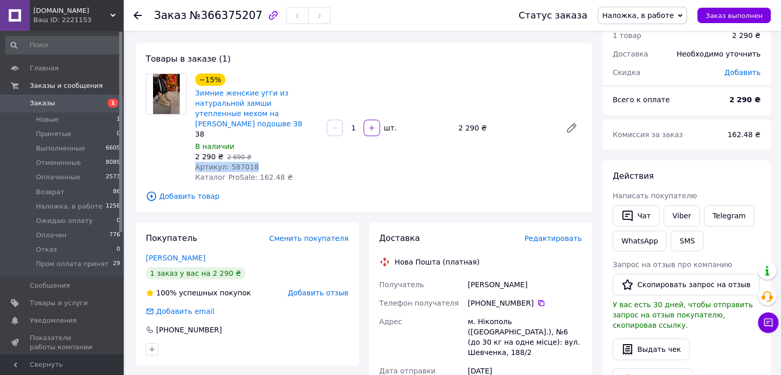
scroll to position [103, 0]
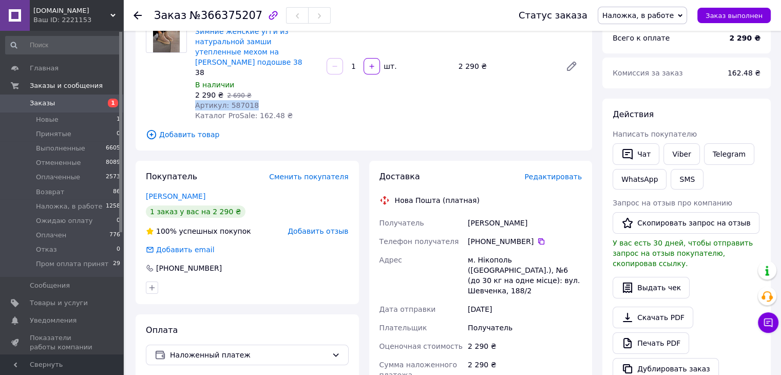
drag, startPoint x: 379, startPoint y: 210, endPoint x: 474, endPoint y: 191, distance: 96.3
click at [555, 275] on div "Получатель Калєйнік Дмитро Телефон получателя +380 99 477 56 73   Адрес м. Ніко…" at bounding box center [480, 338] width 207 height 249
copy div "Получатель Калєйнік Дмитро Телефон получателя +380 99 477 56 73   Адрес м. Ніко…"
click at [36, 106] on span "Заказы" at bounding box center [42, 103] width 25 height 9
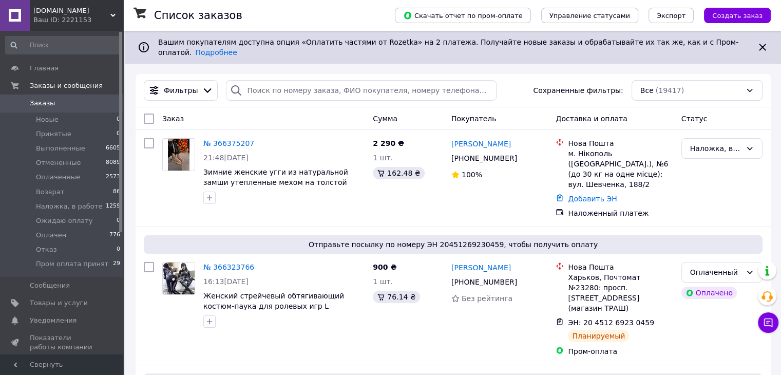
click at [35, 16] on div "Ваш ID: 2221153" at bounding box center [78, 19] width 90 height 9
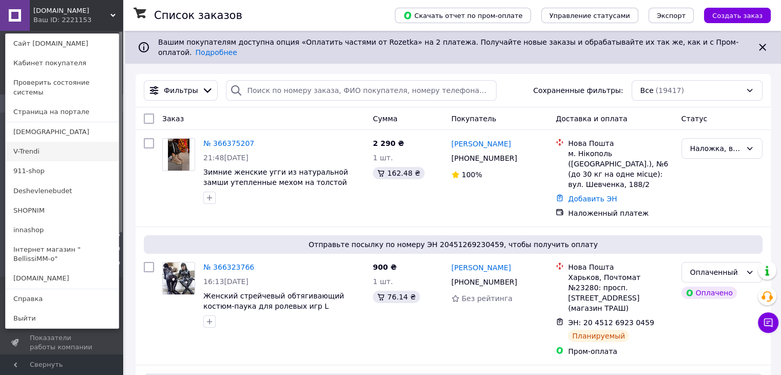
click at [36, 142] on link "V-Trendi" at bounding box center [62, 152] width 113 height 20
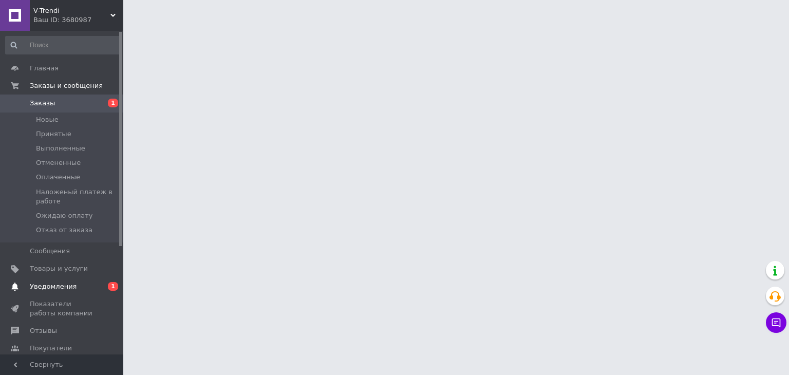
click at [35, 284] on span "Уведомления" at bounding box center [53, 286] width 47 height 9
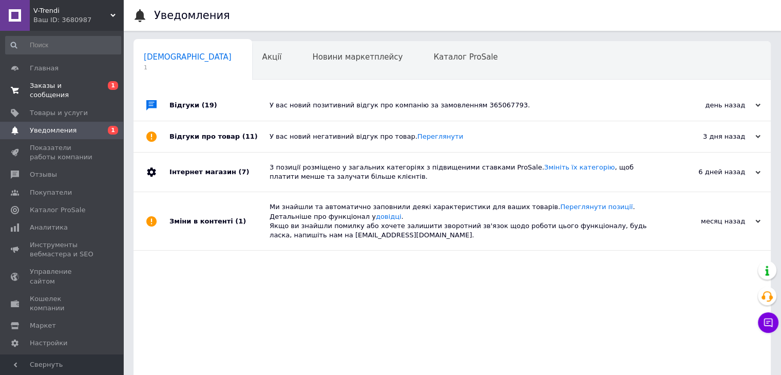
click at [59, 84] on span "Заказы и сообщения" at bounding box center [62, 90] width 65 height 18
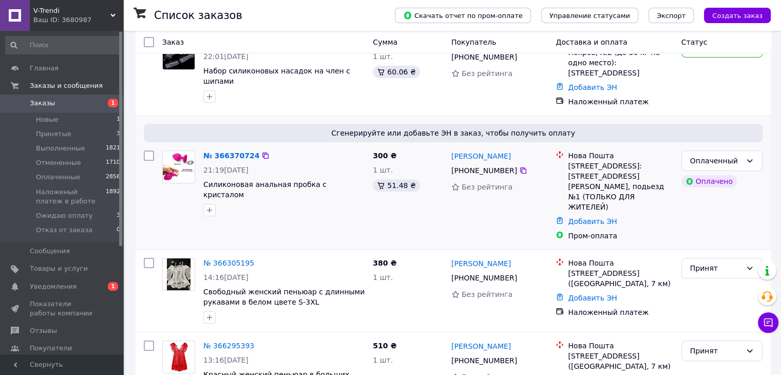
scroll to position [103, 0]
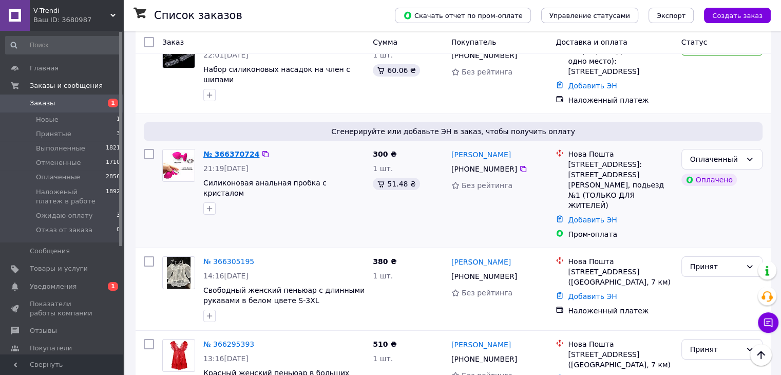
click at [226, 150] on link "№ 366370724" at bounding box center [231, 154] width 56 height 8
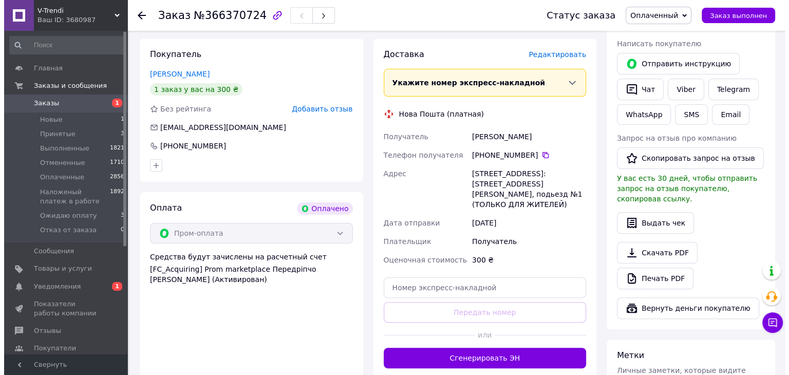
scroll to position [205, 0]
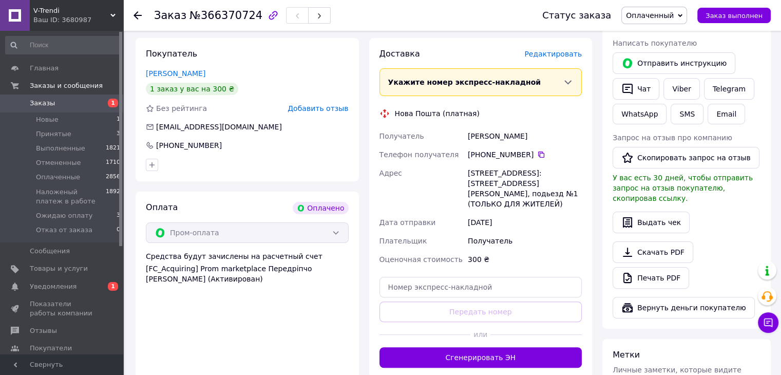
click at [431, 358] on button "Сгенерировать ЭН" at bounding box center [480, 357] width 203 height 21
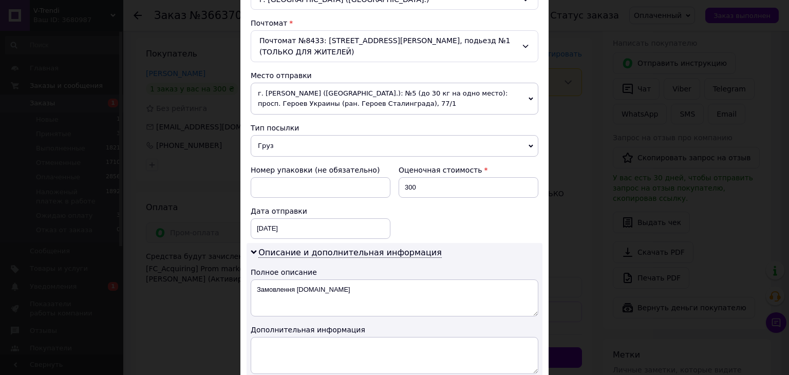
scroll to position [484, 0]
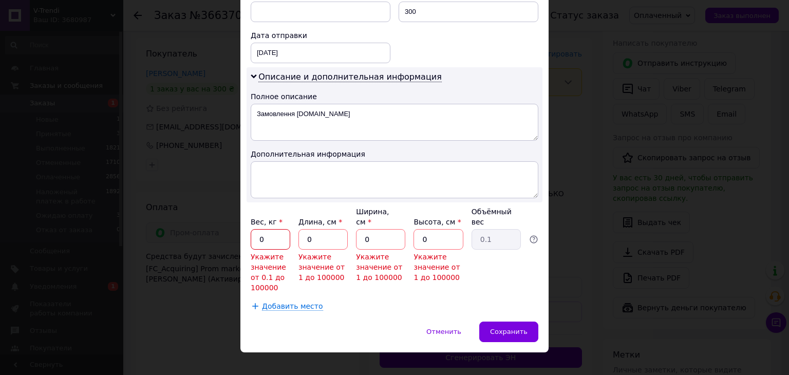
click at [269, 229] on input "0" at bounding box center [271, 239] width 40 height 21
type input "0.5"
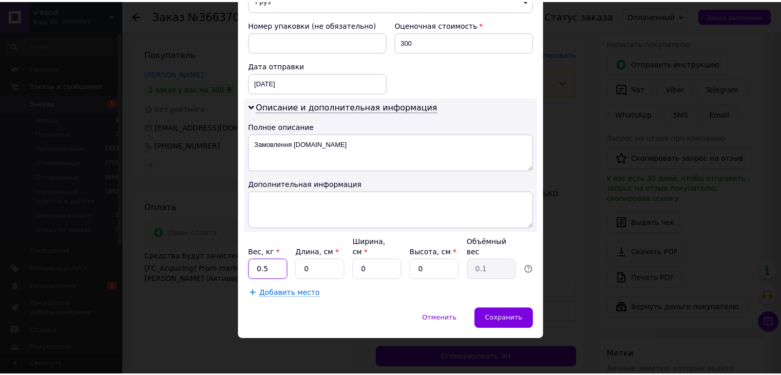
scroll to position [441, 0]
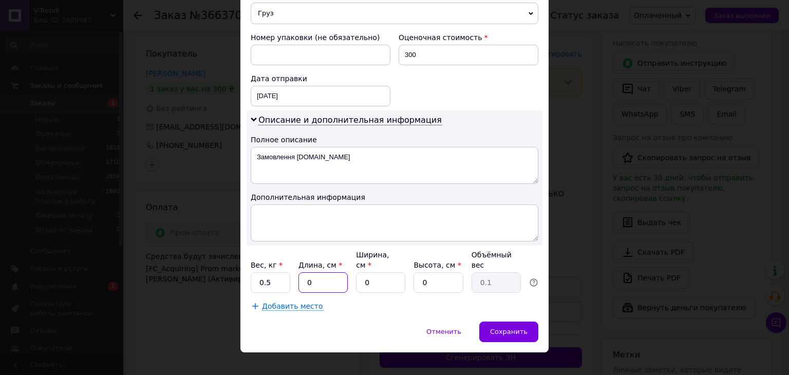
click at [329, 276] on input "0" at bounding box center [322, 282] width 49 height 21
type input "1"
type input "0.1"
type input "10"
click at [372, 272] on input "0" at bounding box center [380, 282] width 49 height 21
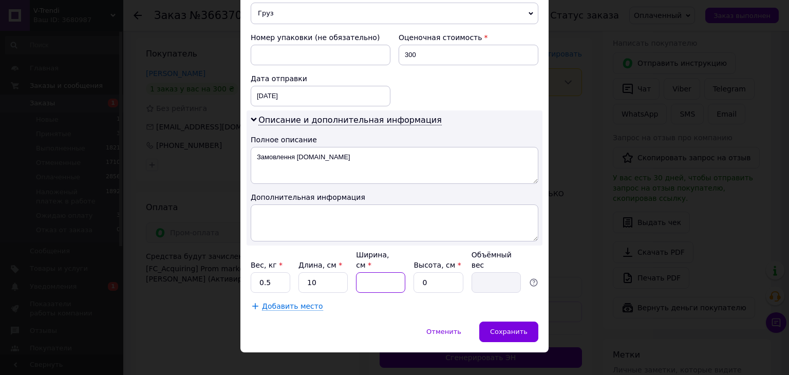
type input "1"
type input "0.1"
type input "10"
click at [435, 272] on input "0" at bounding box center [437, 282] width 49 height 21
type input "1"
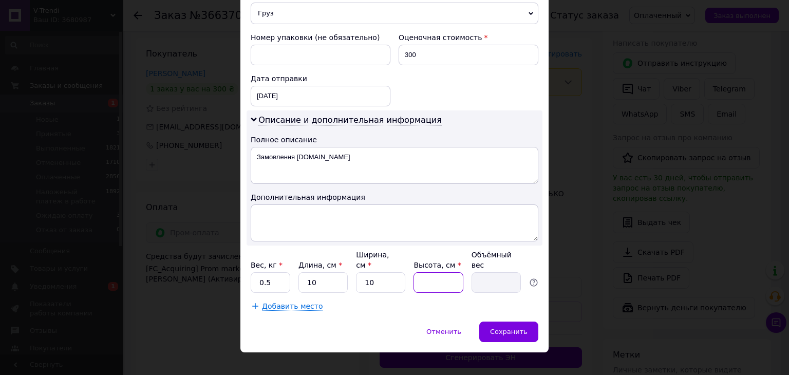
type input "0.1"
type input "10"
type input "0.25"
type input "10"
click at [501, 328] on span "Сохранить" at bounding box center [508, 332] width 37 height 8
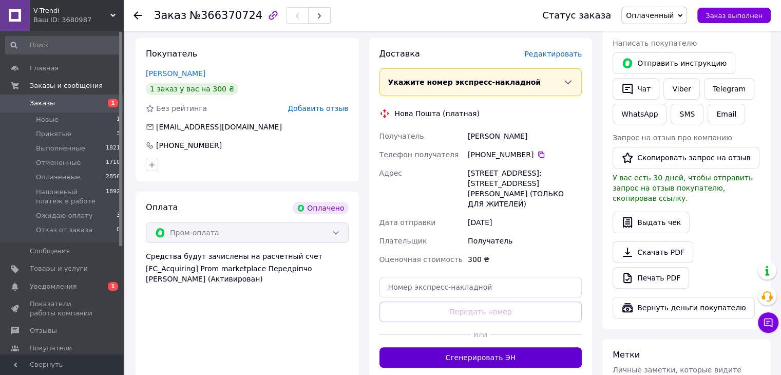
click at [471, 356] on button "Сгенерировать ЭН" at bounding box center [480, 357] width 203 height 21
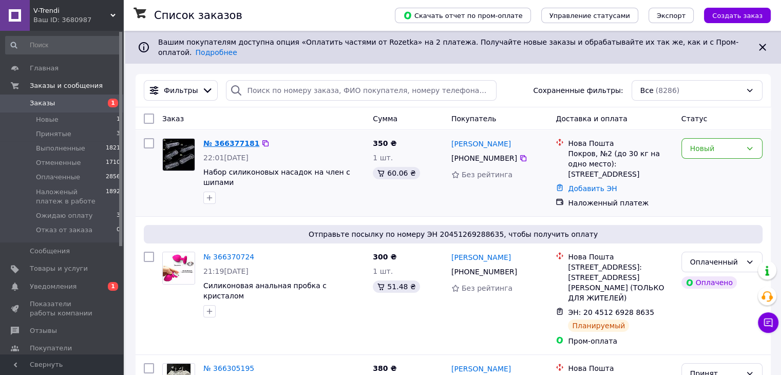
click at [234, 139] on link "№ 366377181" at bounding box center [231, 143] width 56 height 8
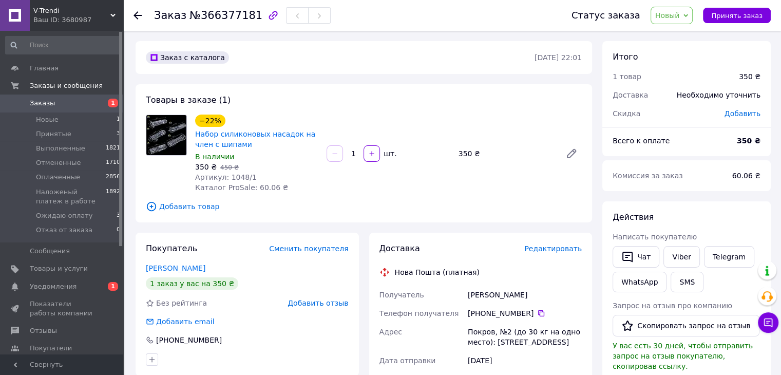
click at [679, 17] on span "Новый" at bounding box center [667, 15] width 25 height 8
click at [679, 38] on li "Принят" at bounding box center [707, 35] width 113 height 15
click at [41, 98] on link "Заказы 1" at bounding box center [63, 102] width 126 height 17
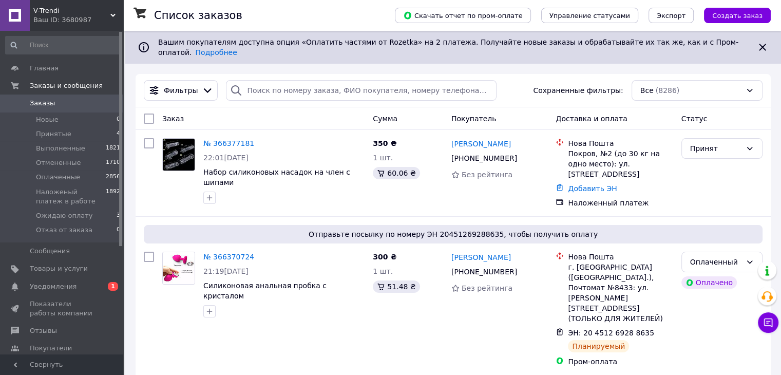
click at [47, 285] on span "Уведомления" at bounding box center [53, 286] width 47 height 9
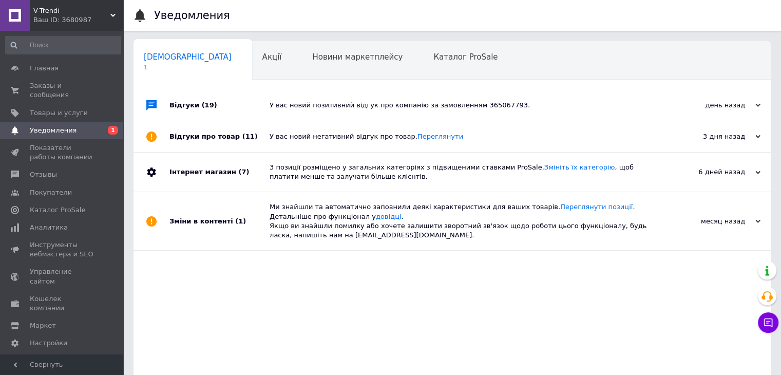
click at [55, 126] on span "Уведомления" at bounding box center [53, 130] width 47 height 9
click at [46, 84] on span "Заказы и сообщения" at bounding box center [62, 90] width 65 height 18
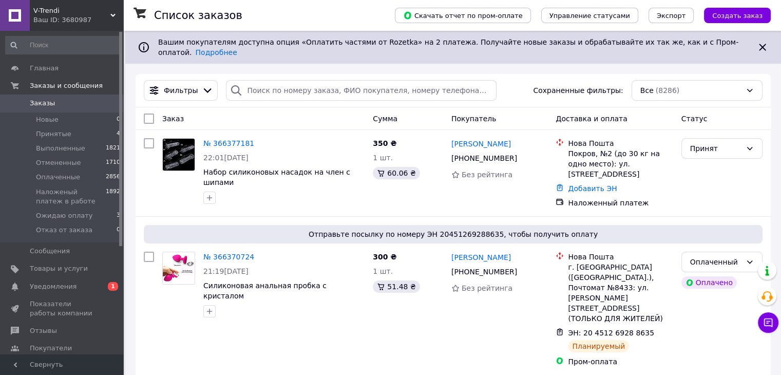
click at [43, 12] on span "V-Trendi" at bounding box center [71, 10] width 77 height 9
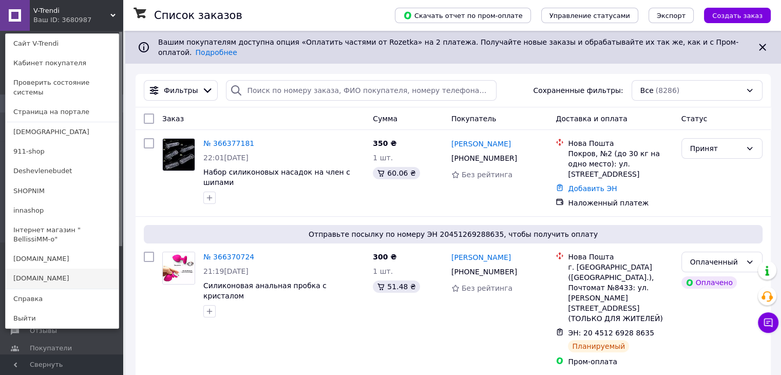
click at [35, 269] on link "[DOMAIN_NAME]" at bounding box center [62, 279] width 113 height 20
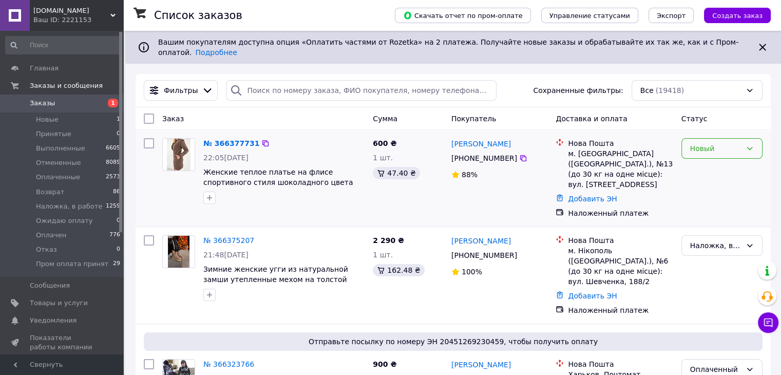
drag, startPoint x: 717, startPoint y: 140, endPoint x: 717, endPoint y: 149, distance: 9.2
click at [717, 143] on div "Новый" at bounding box center [715, 148] width 51 height 11
click at [715, 159] on li "Принят" at bounding box center [721, 163] width 80 height 18
